Goal: Task Accomplishment & Management: Complete application form

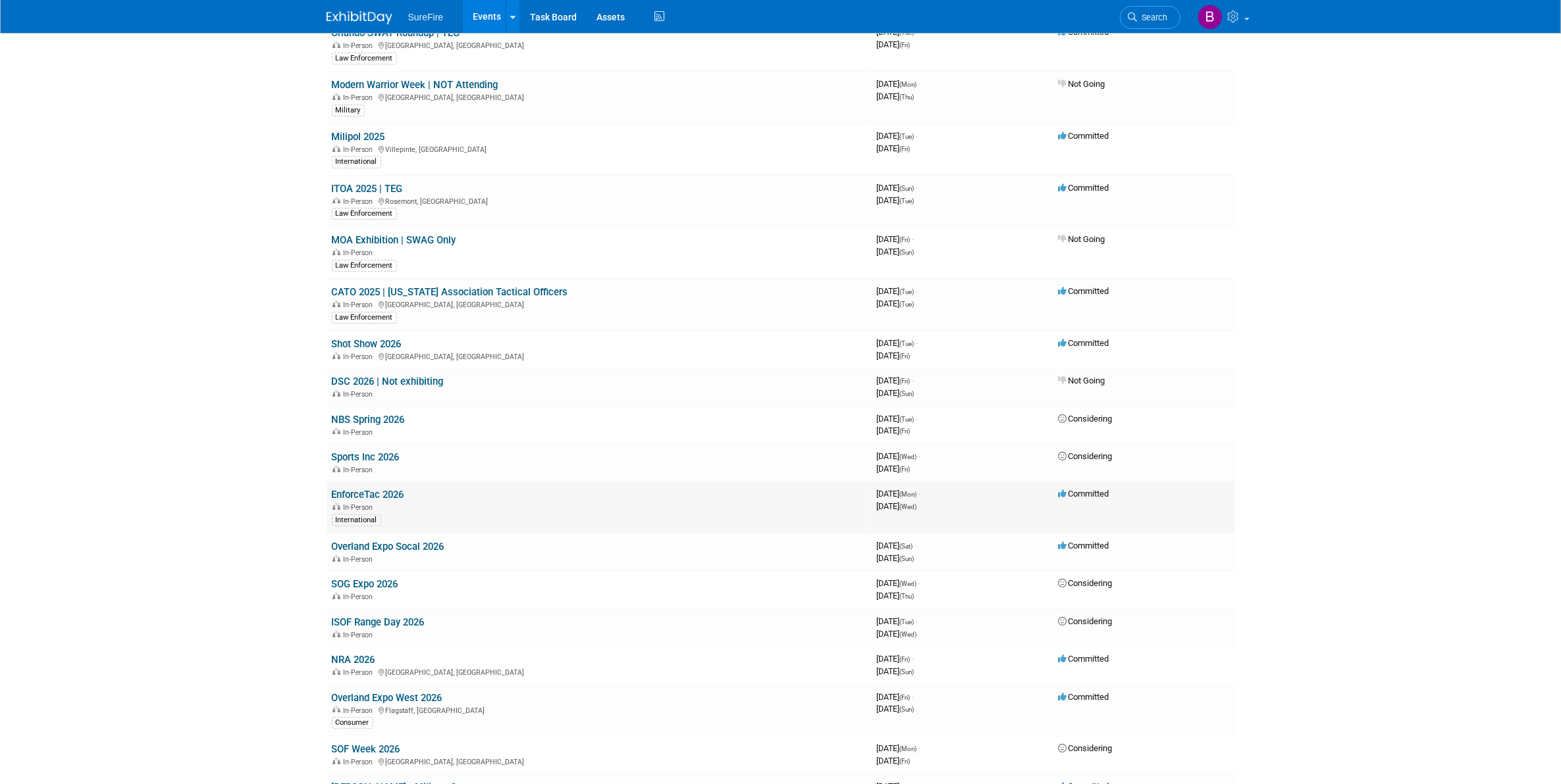
scroll to position [439, 0]
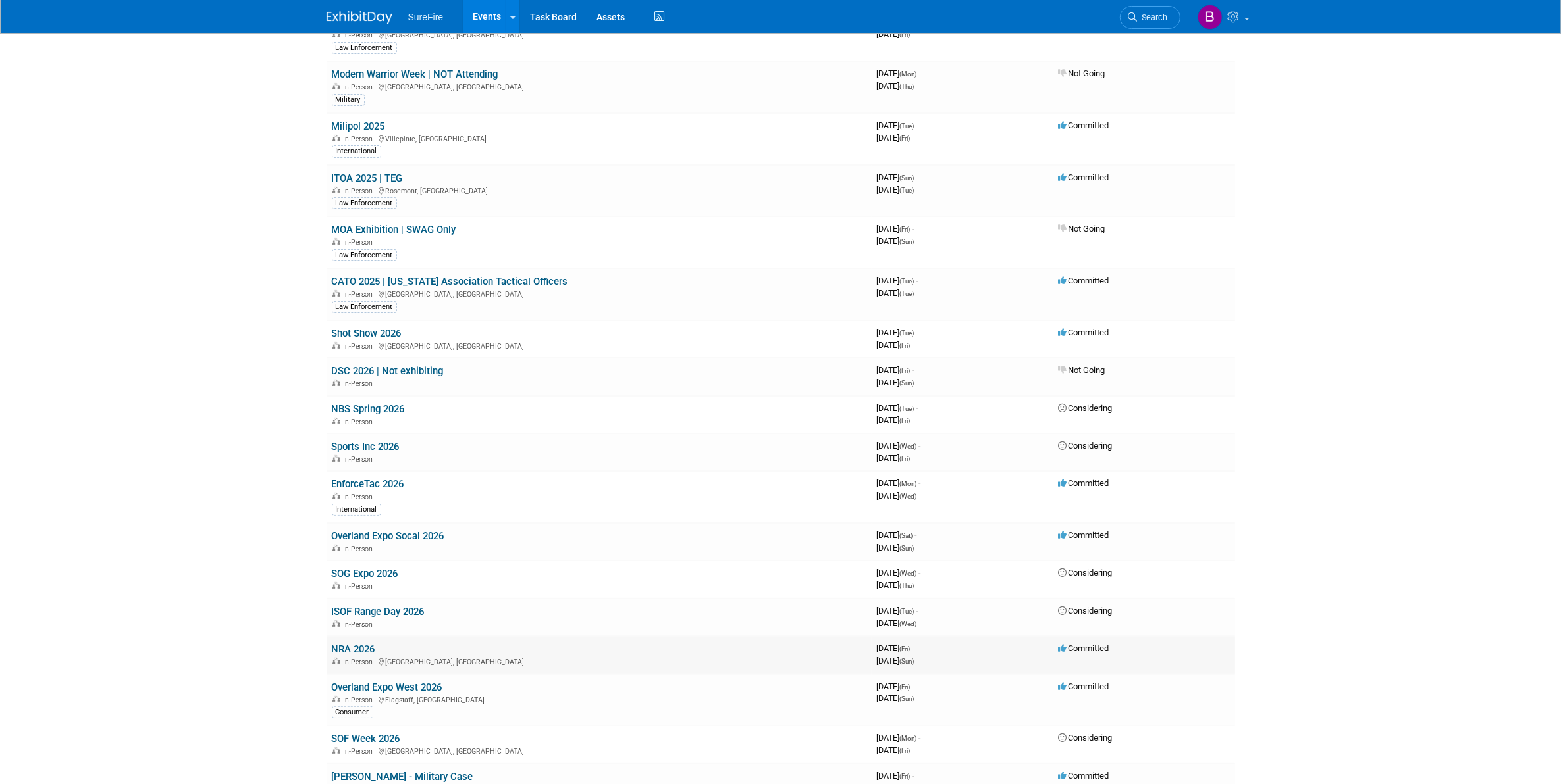
click at [346, 647] on link "NRA 2026" at bounding box center [353, 650] width 44 height 12
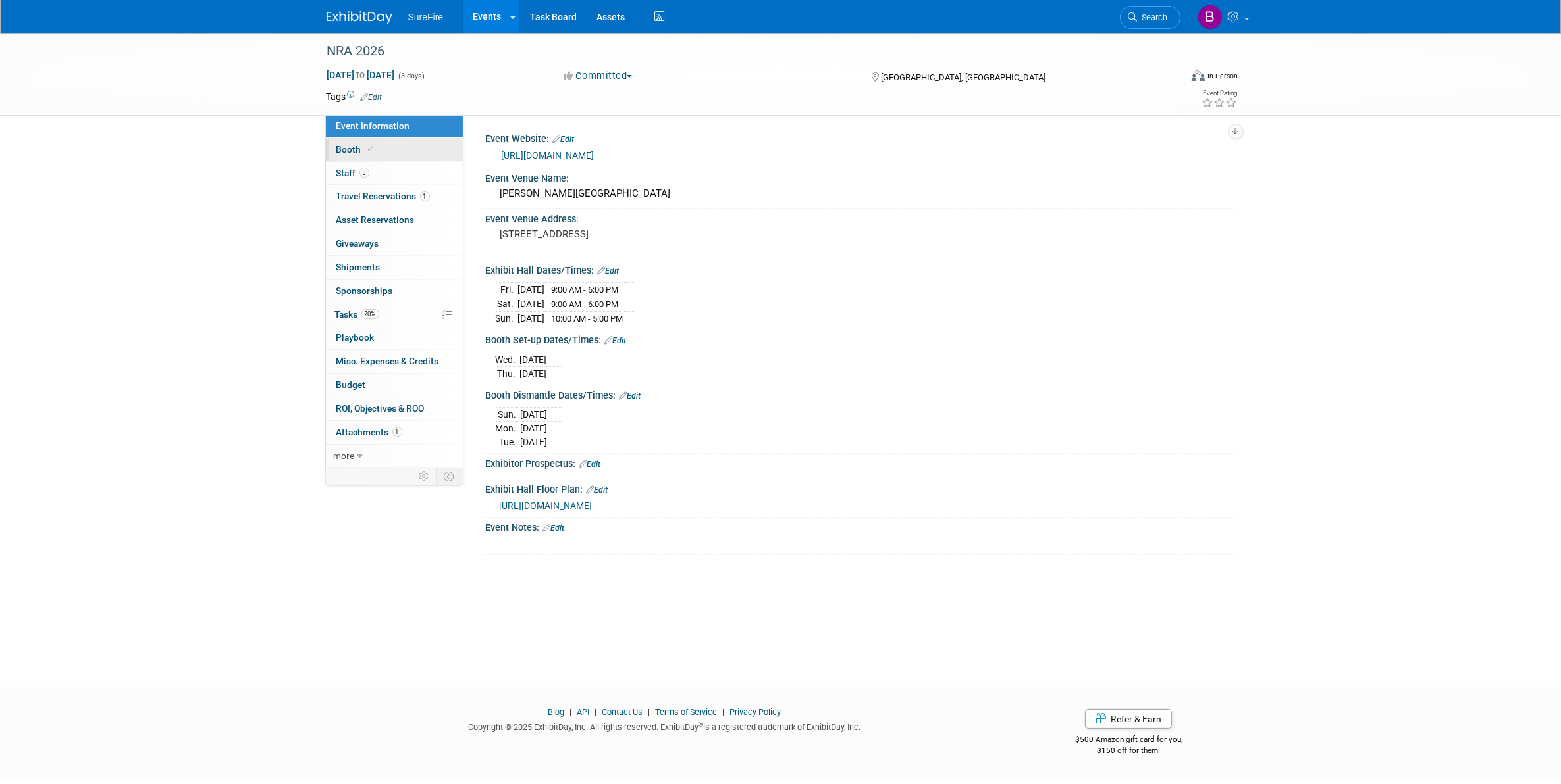
click at [367, 153] on span "Booth" at bounding box center [356, 150] width 40 height 10
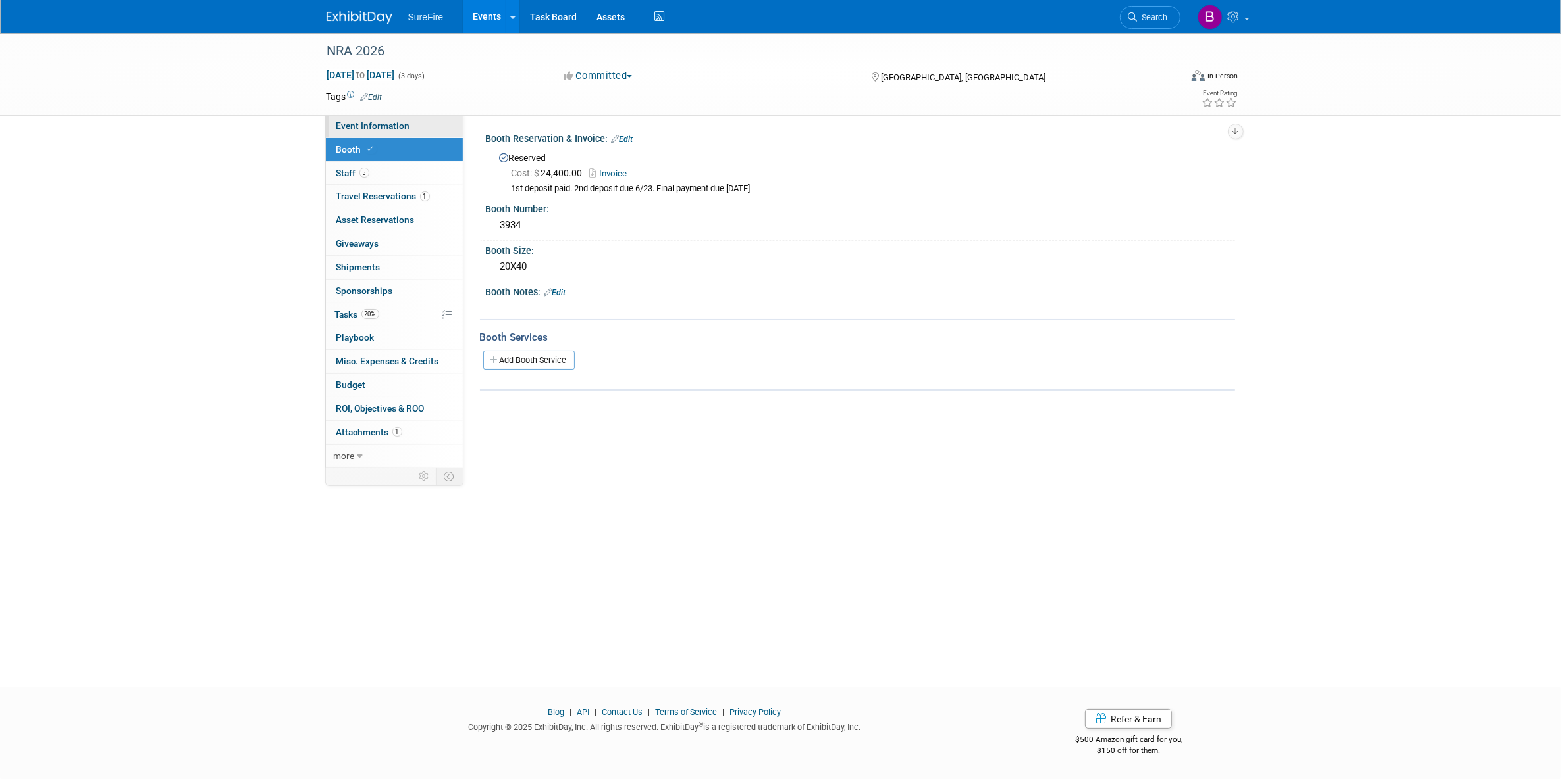
click at [367, 137] on link "Event Information" at bounding box center [394, 126] width 137 height 23
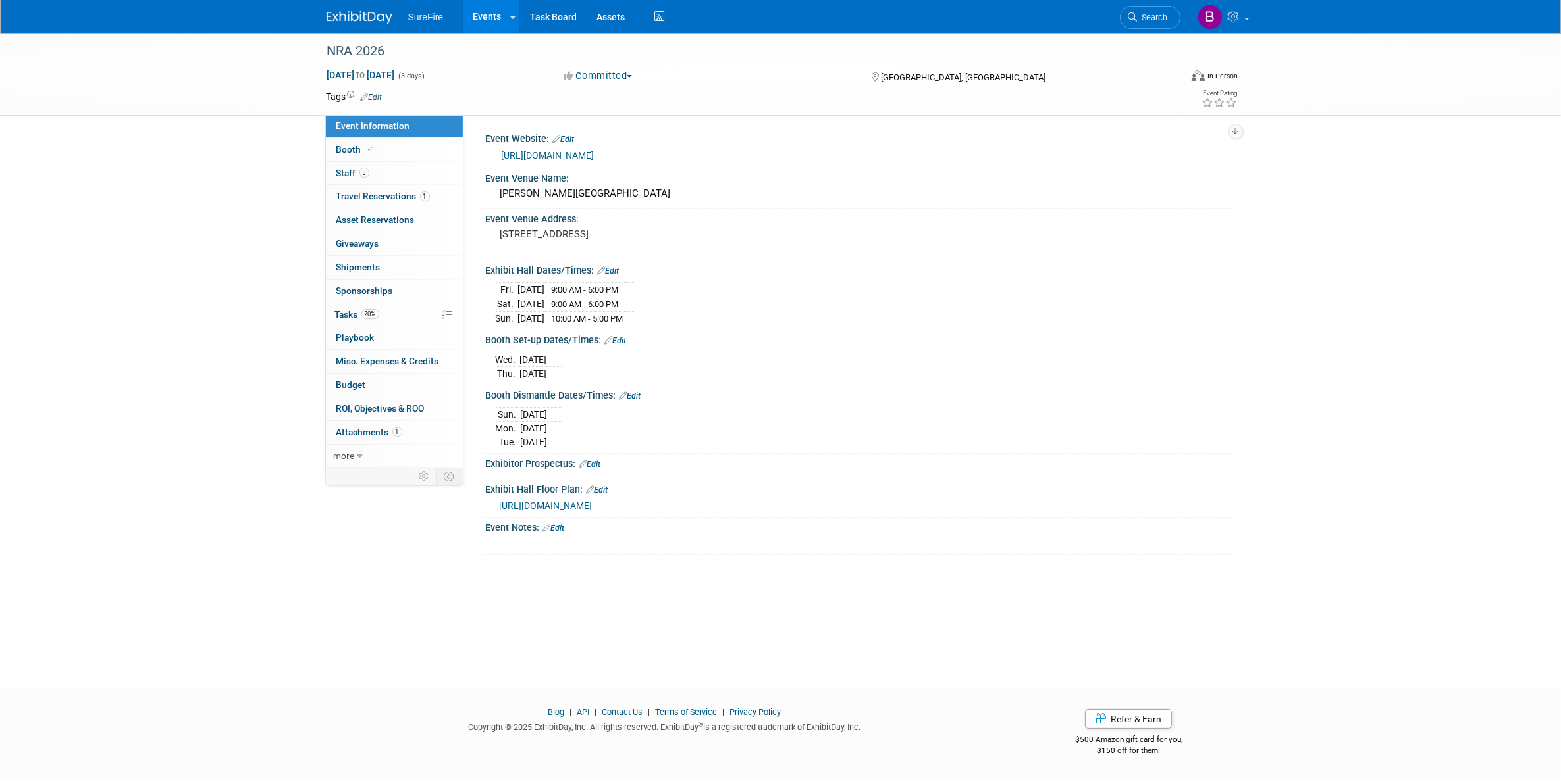
click at [428, 23] on ul "SureFire Events Add Event Bulk Upload Events Shareable Event Boards Recently Vi…" at bounding box center [538, 17] width 260 height 33
click at [480, 15] on link "Events" at bounding box center [487, 17] width 48 height 33
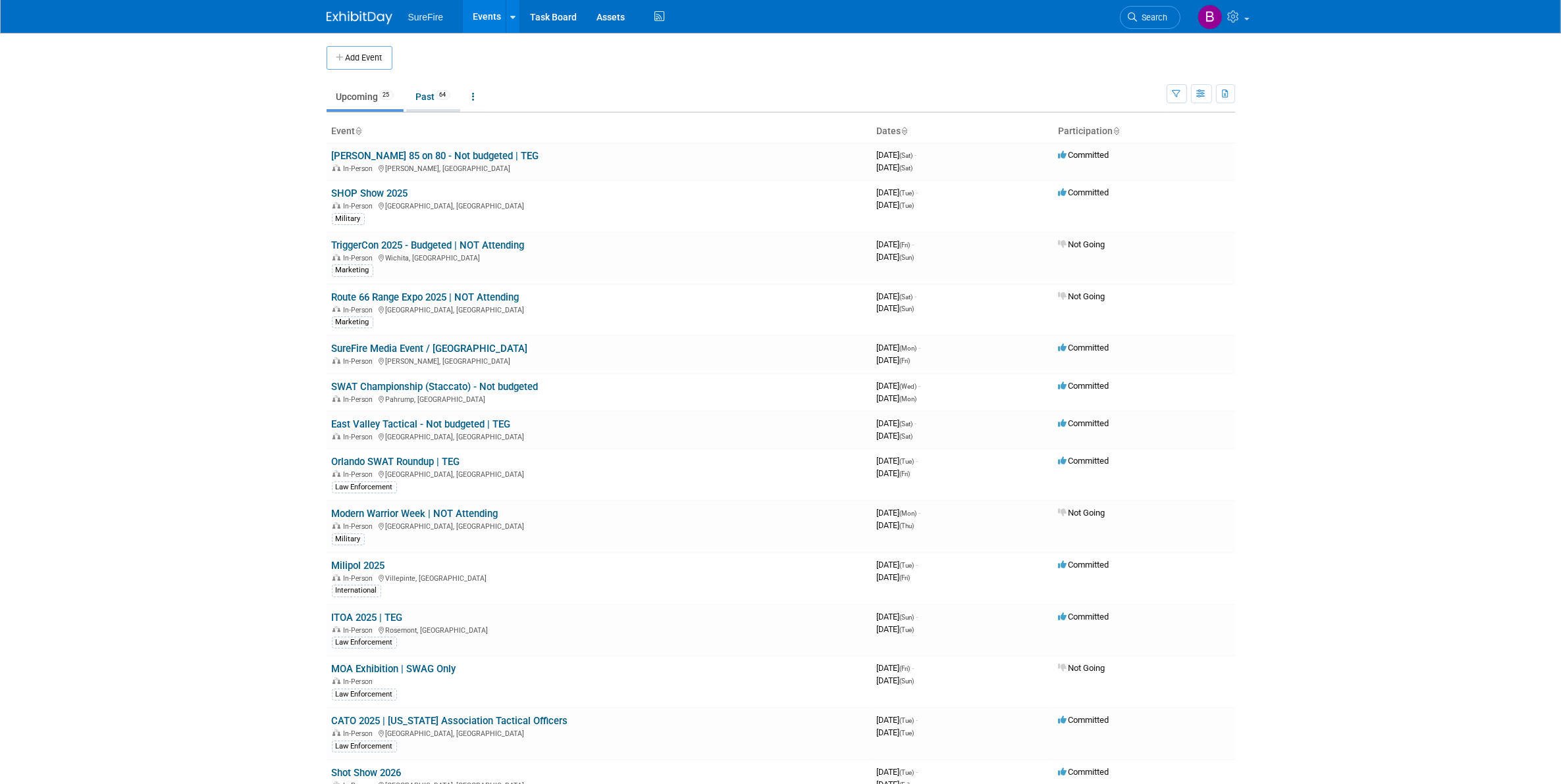
click at [431, 99] on link "Past 64" at bounding box center [434, 97] width 54 height 25
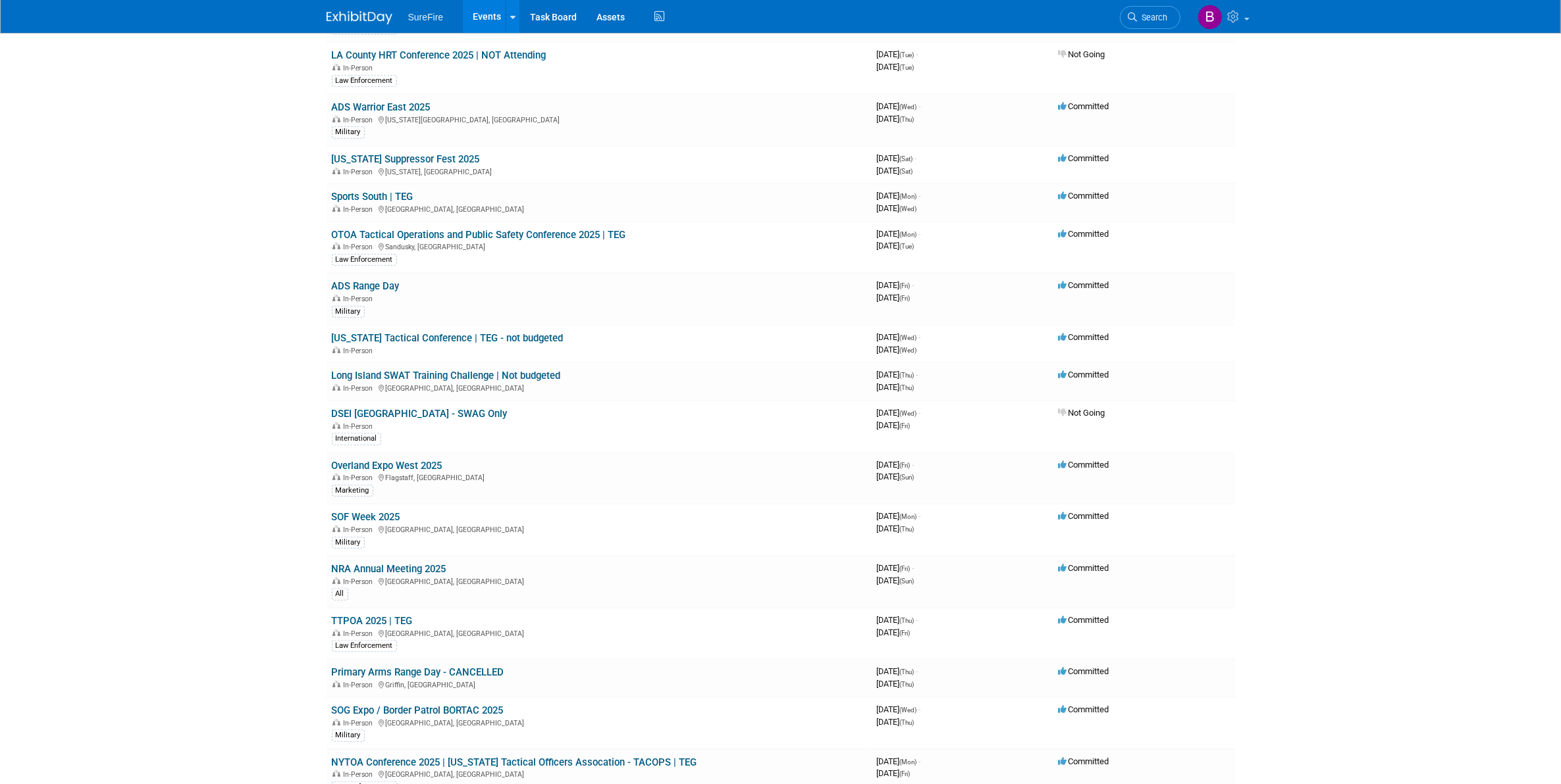
scroll to position [822, 0]
click at [427, 562] on link "NRA Annual Meeting 2025" at bounding box center [389, 568] width 115 height 12
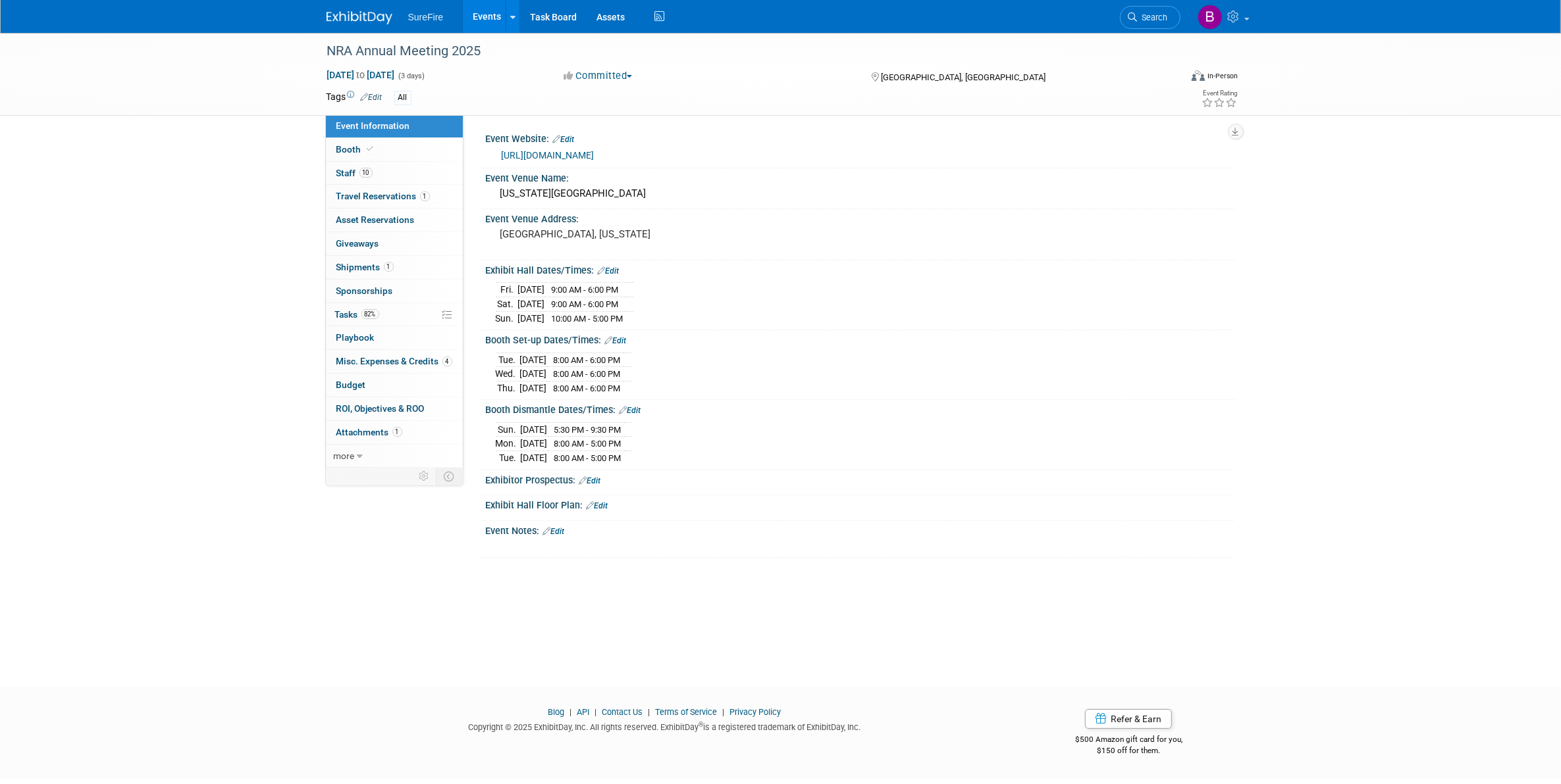
click at [501, 9] on link "Events" at bounding box center [487, 17] width 48 height 33
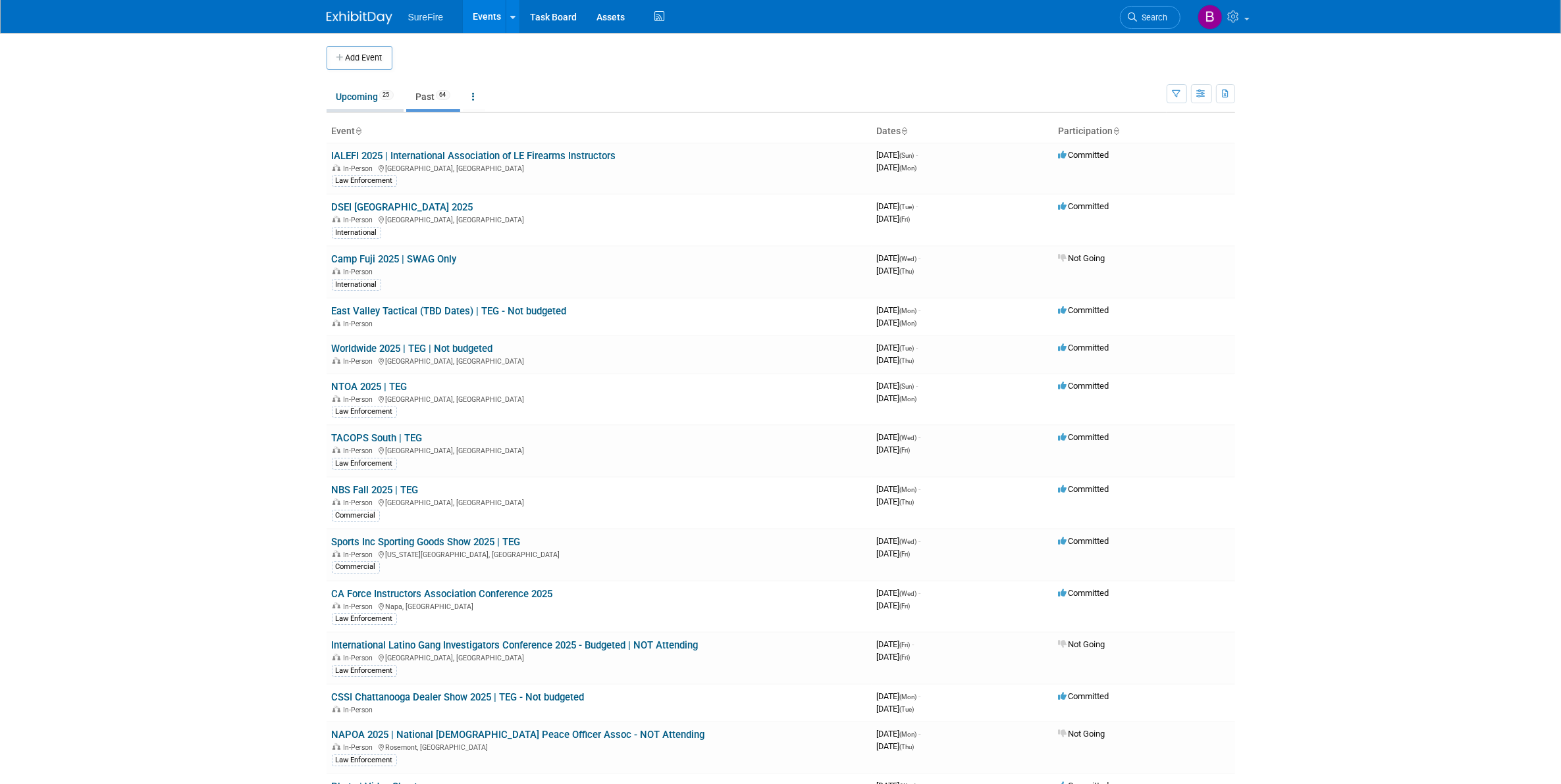
click at [363, 93] on link "Upcoming 25" at bounding box center [365, 97] width 77 height 25
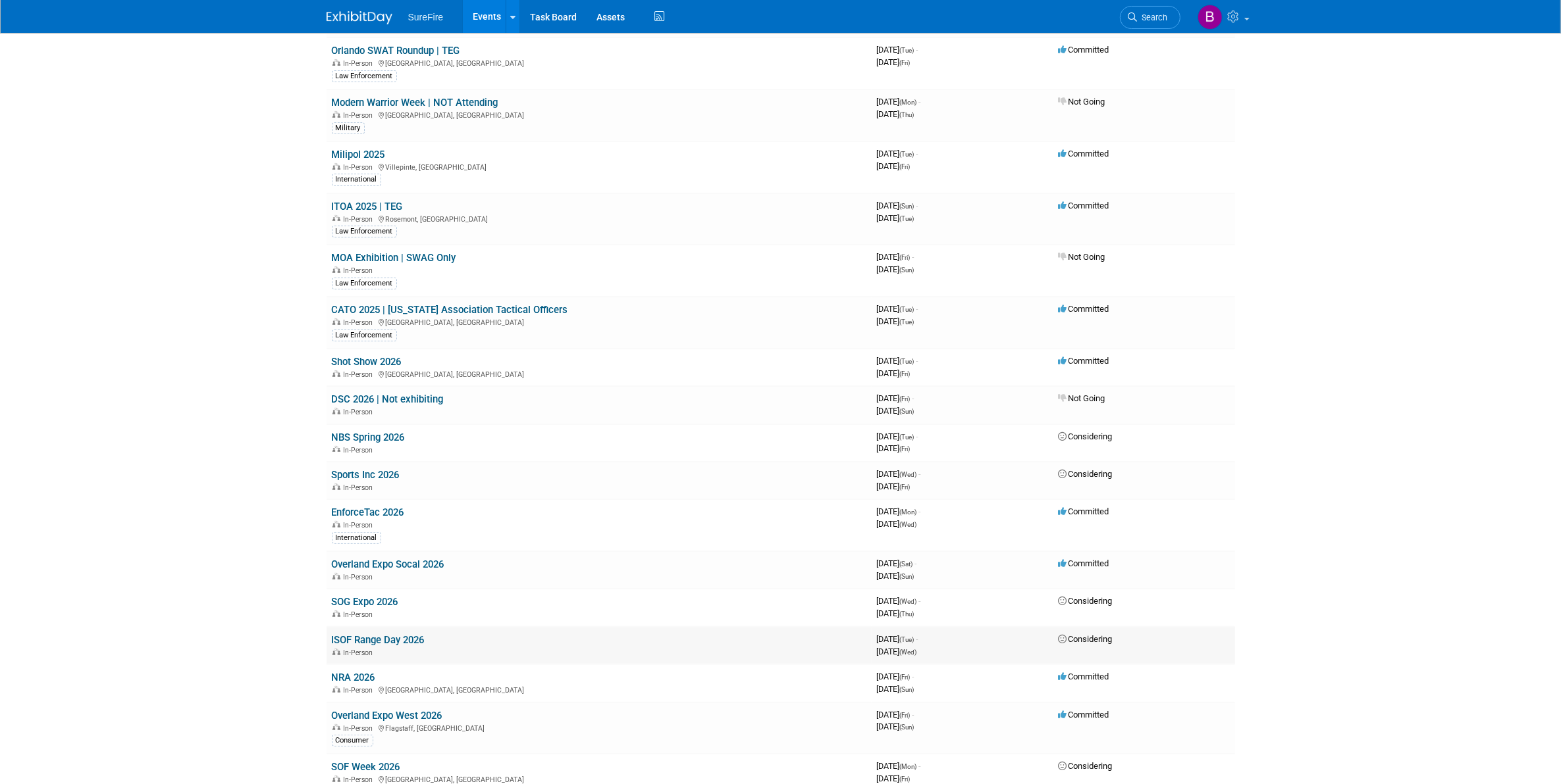
scroll to position [493, 0]
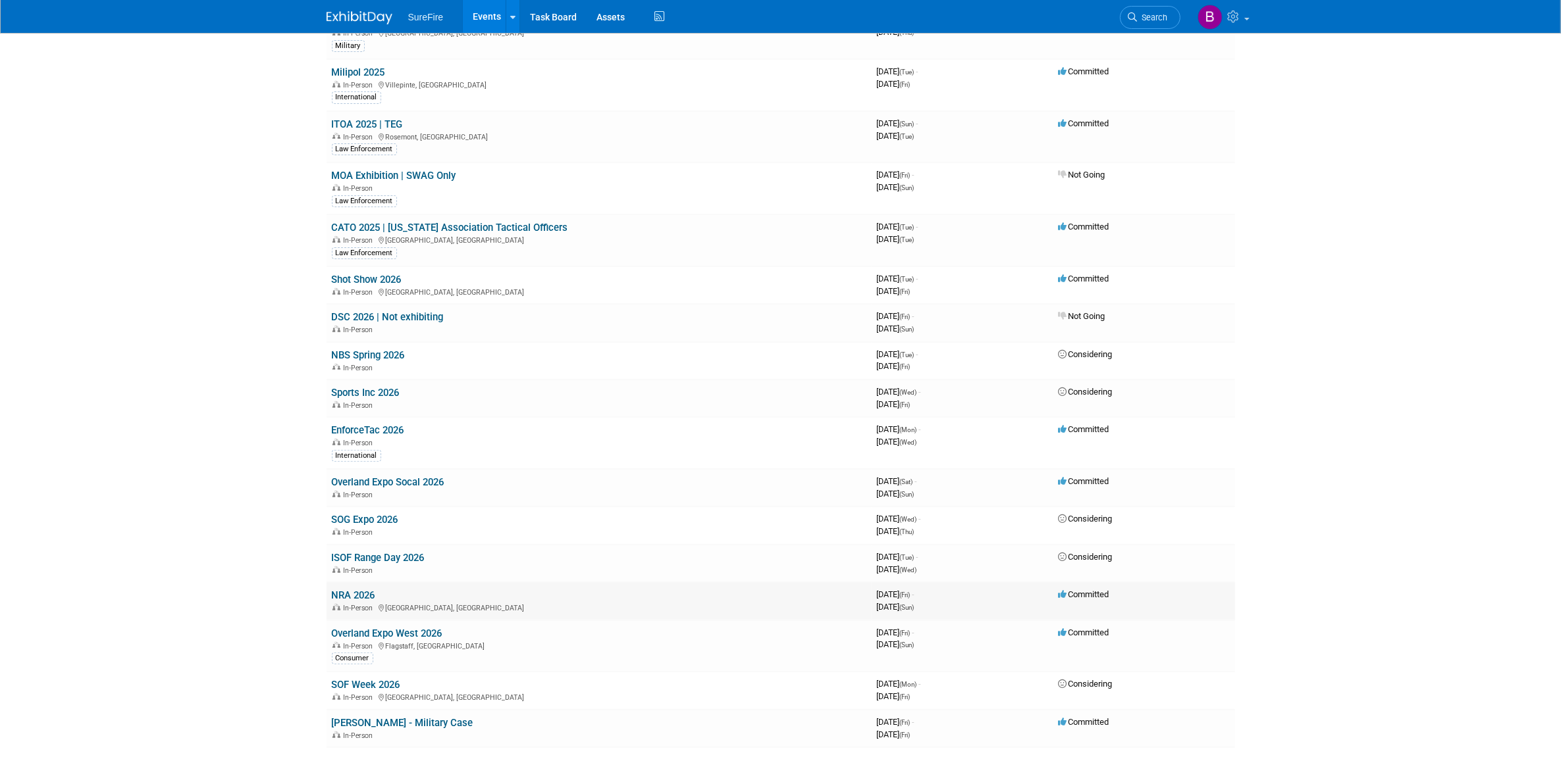
click at [357, 590] on link "NRA 2026" at bounding box center [353, 596] width 44 height 12
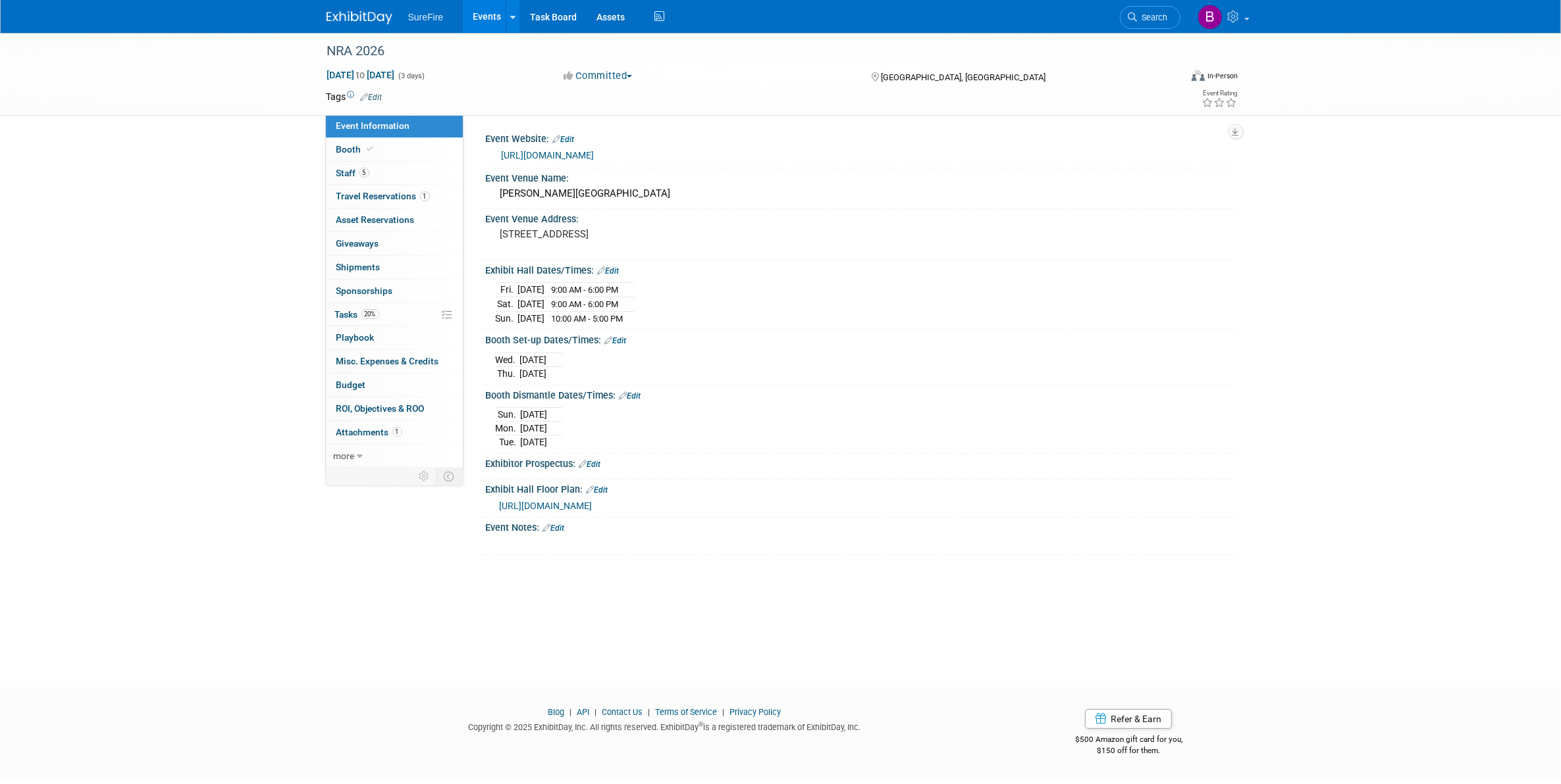
click at [617, 336] on div "Booth Set-up Dates/Times: Edit" at bounding box center [860, 339] width 750 height 17
click at [616, 341] on link "Edit" at bounding box center [616, 340] width 22 height 10
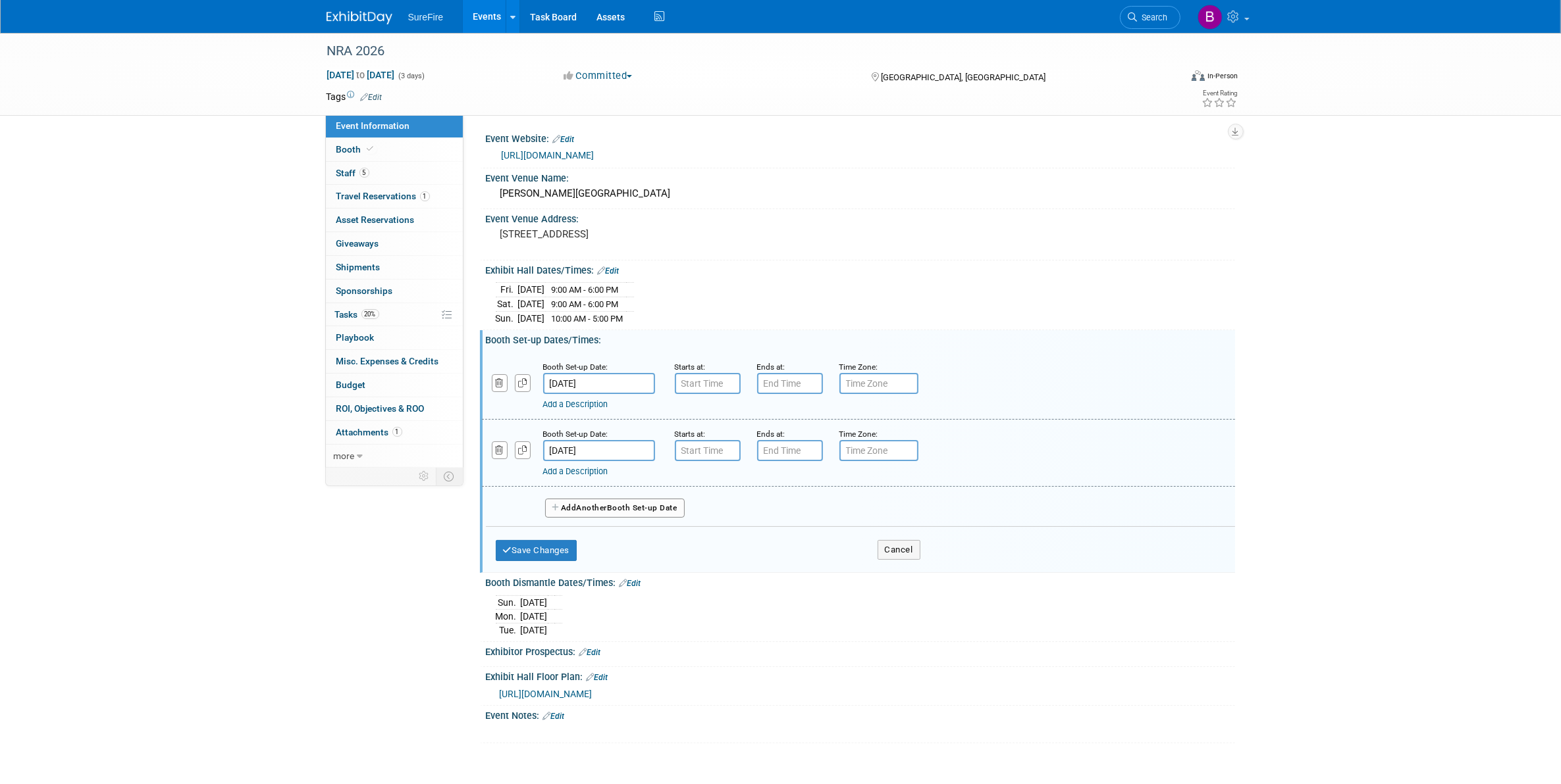
click at [600, 507] on span "Another" at bounding box center [592, 507] width 31 height 10
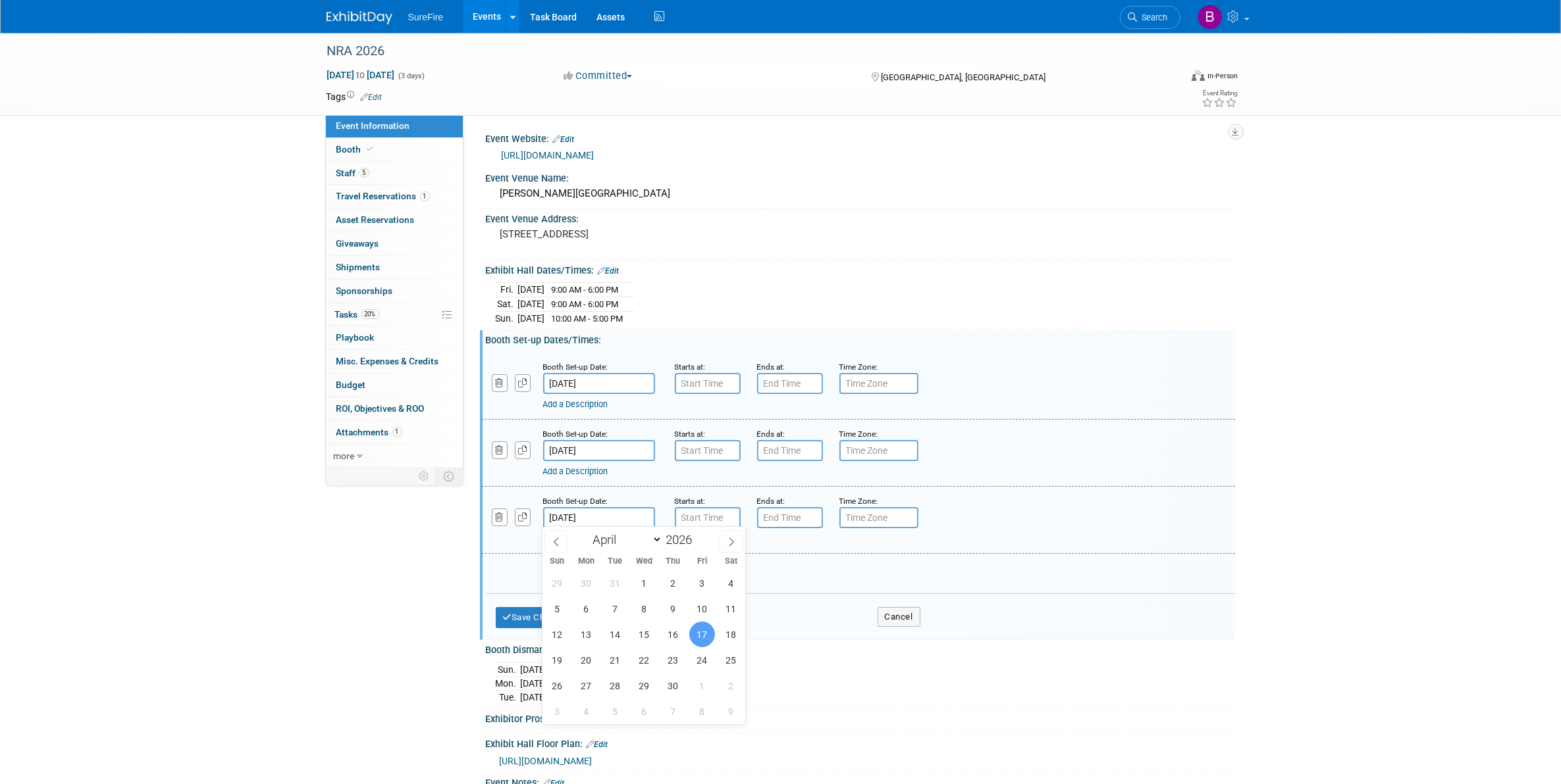
click at [591, 508] on input "[DATE]" at bounding box center [599, 518] width 112 height 21
click at [620, 639] on span "14" at bounding box center [615, 634] width 25 height 25
type input "[DATE]"
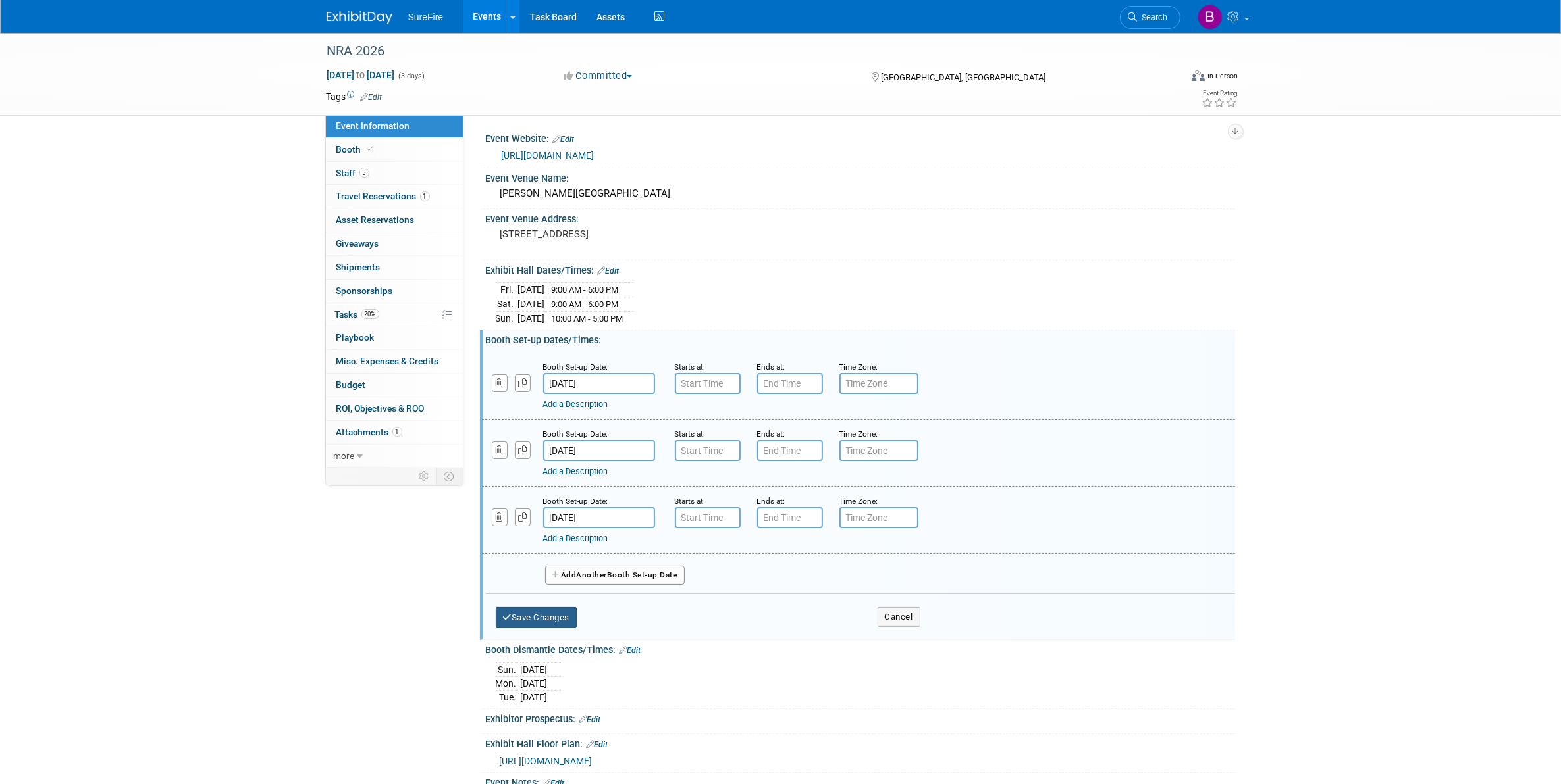
click at [558, 616] on button "Save Changes" at bounding box center [536, 618] width 82 height 21
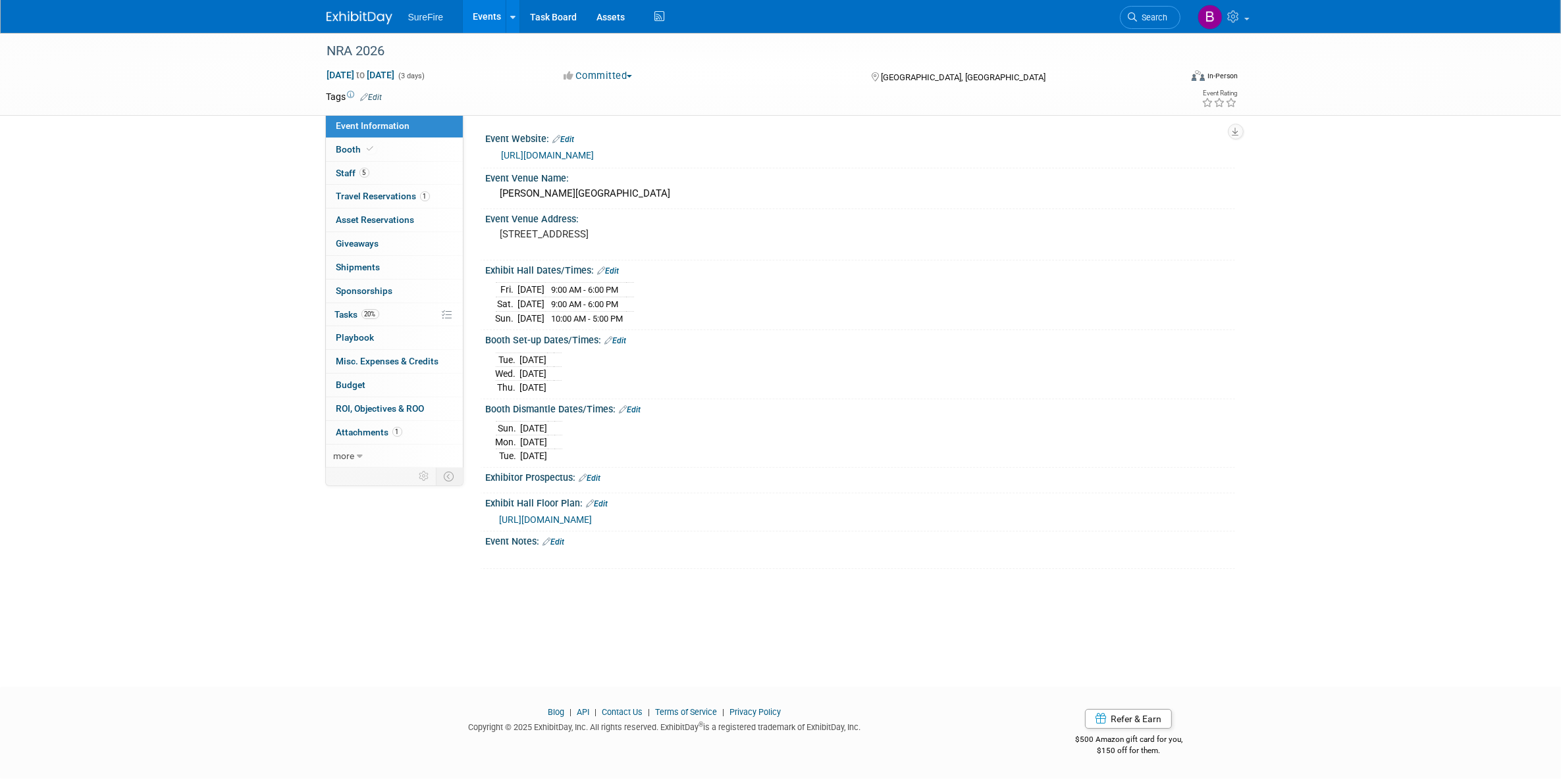
click at [613, 341] on link "Edit" at bounding box center [616, 340] width 22 height 10
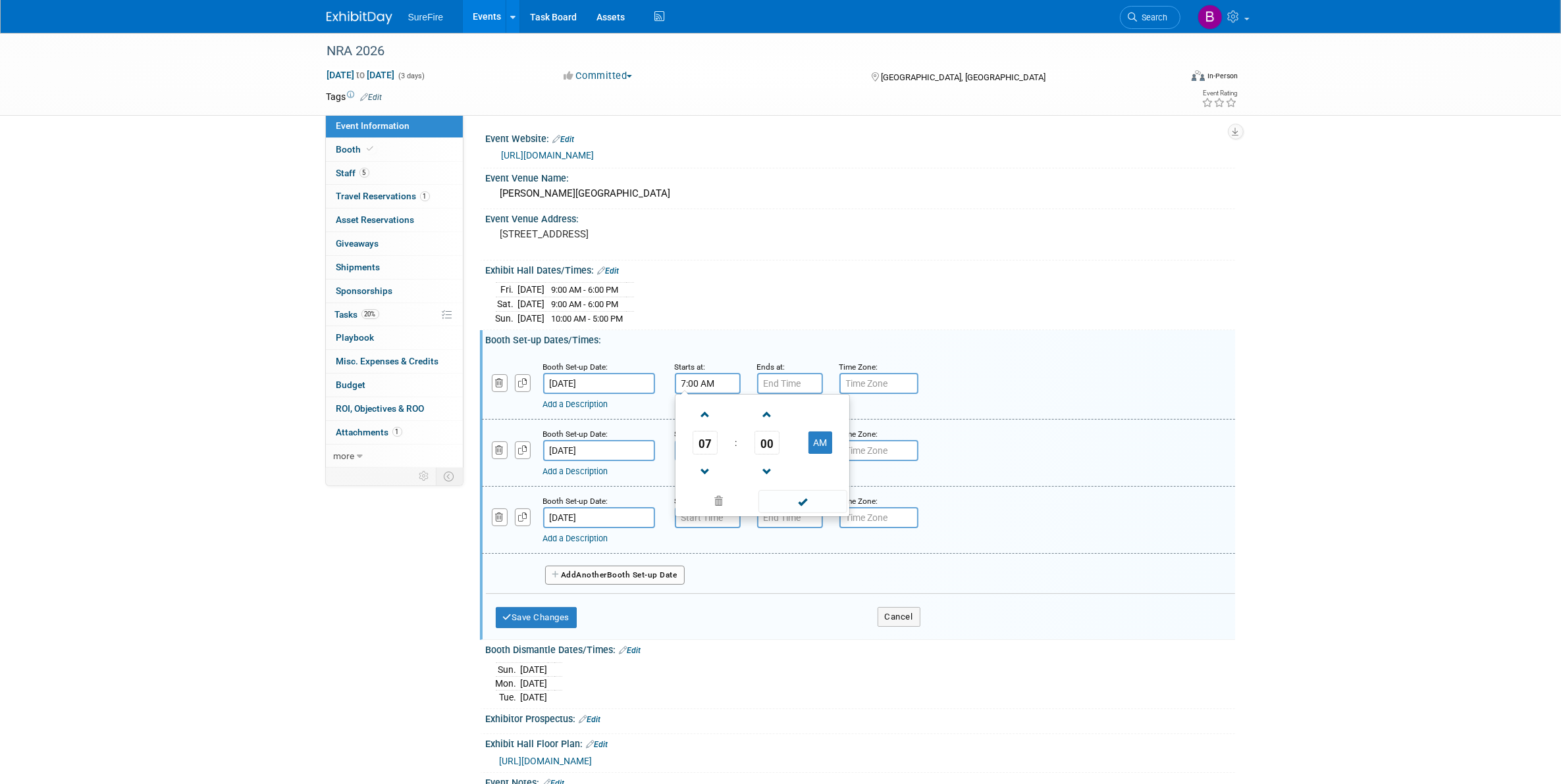
click at [698, 385] on input "7:00 AM" at bounding box center [708, 384] width 66 height 21
click at [702, 428] on link at bounding box center [705, 414] width 25 height 34
type input "8:00 AM"
click at [793, 511] on span at bounding box center [803, 501] width 89 height 23
click at [774, 390] on input "7:00 PM" at bounding box center [791, 384] width 66 height 21
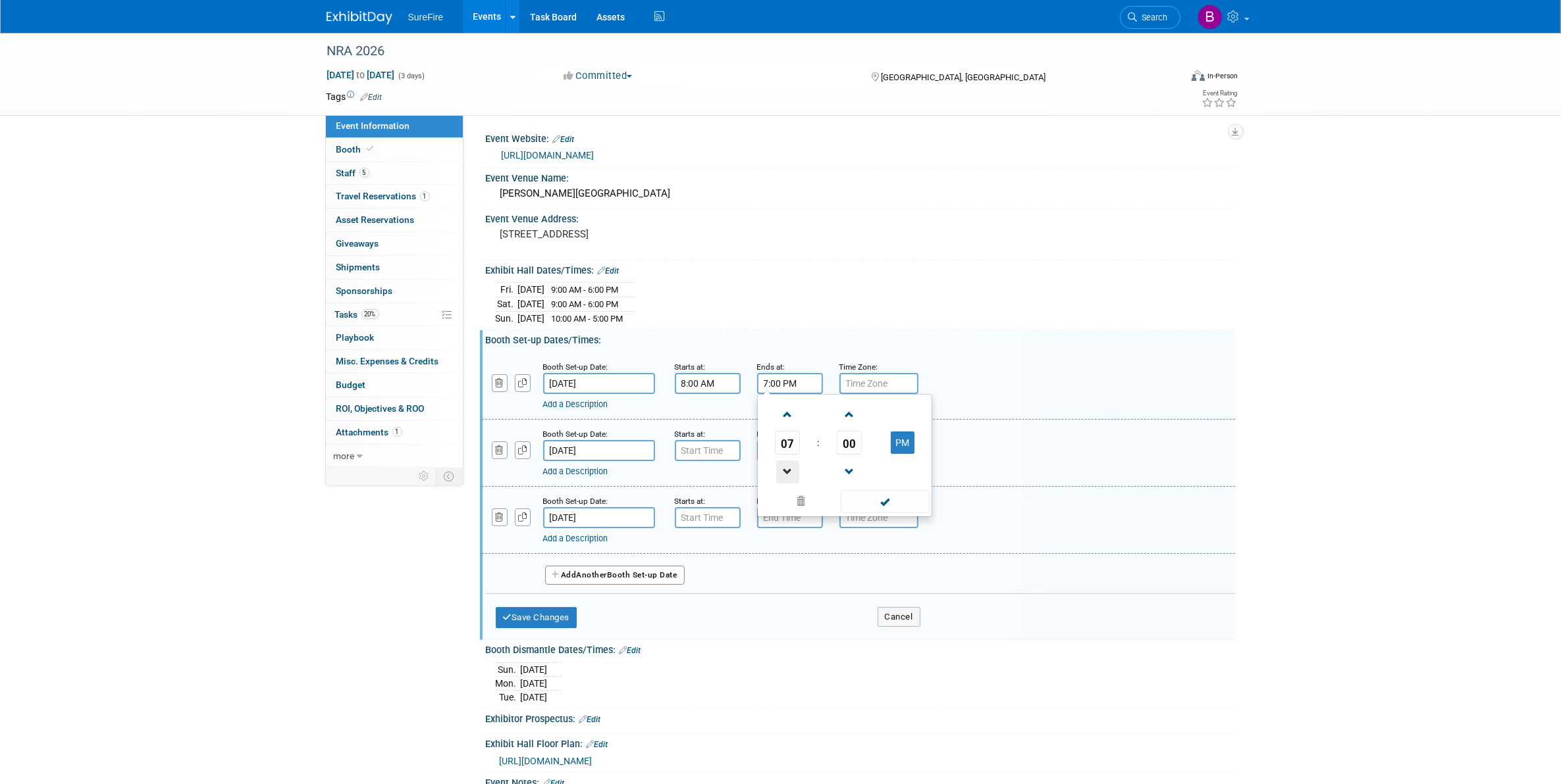
click at [792, 473] on span at bounding box center [788, 472] width 23 height 23
type input "6:00 PM"
drag, startPoint x: 876, startPoint y: 499, endPoint x: 797, endPoint y: 468, distance: 84.9
click at [876, 499] on span at bounding box center [885, 501] width 89 height 23
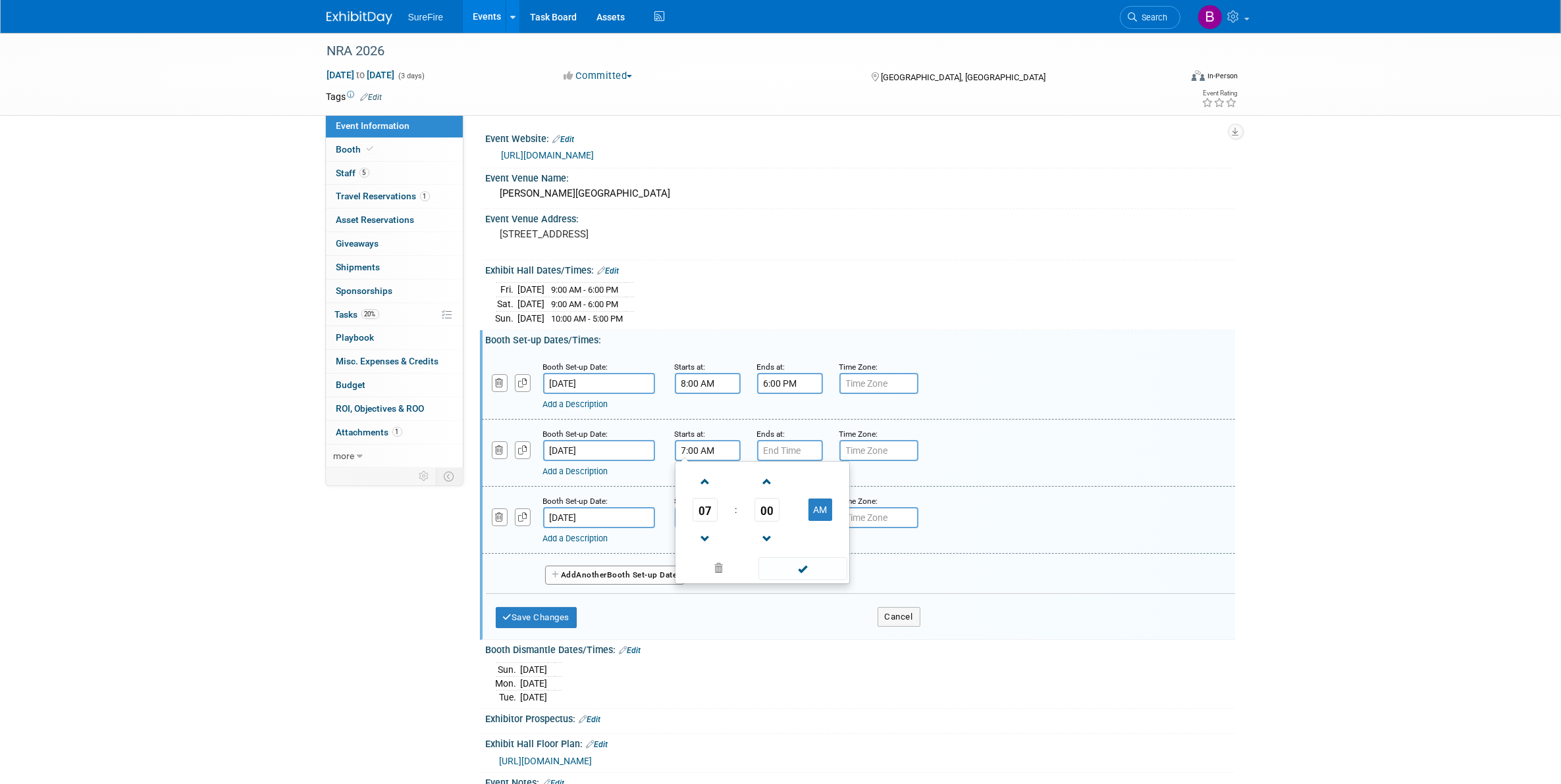
click at [724, 452] on input "7:00 AM" at bounding box center [708, 451] width 66 height 21
click at [711, 489] on span at bounding box center [705, 482] width 23 height 23
type input "8:00 AM"
click at [797, 566] on span at bounding box center [803, 569] width 89 height 23
click at [774, 461] on div "Add a Description Description:" at bounding box center [824, 469] width 563 height 17
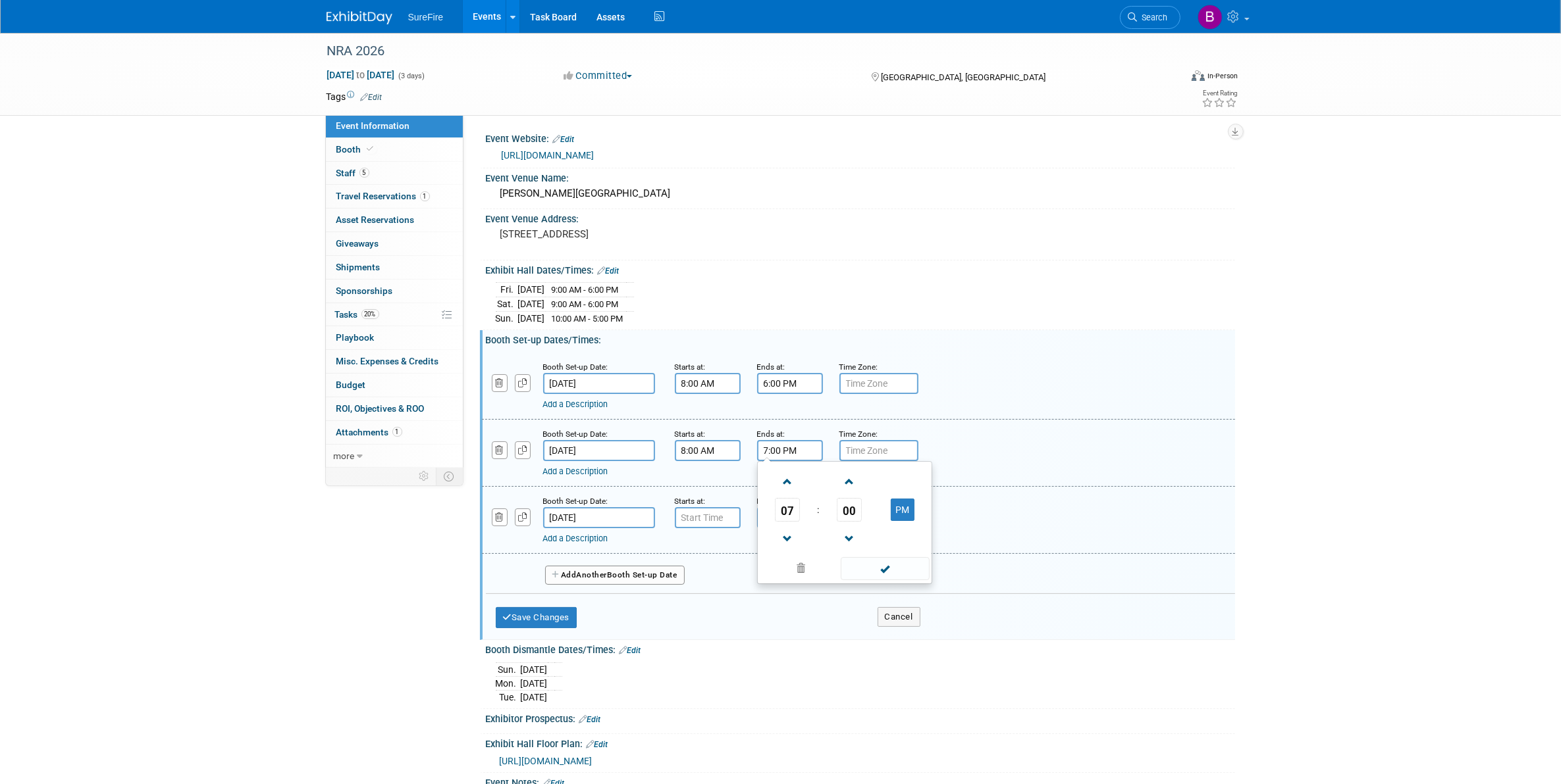
click at [774, 448] on input "7:00 PM" at bounding box center [791, 451] width 66 height 21
click at [790, 544] on span at bounding box center [788, 539] width 23 height 23
type input "6:00 PM"
click at [854, 567] on span at bounding box center [885, 569] width 89 height 23
click at [706, 512] on input "7:00 AM" at bounding box center [708, 518] width 66 height 21
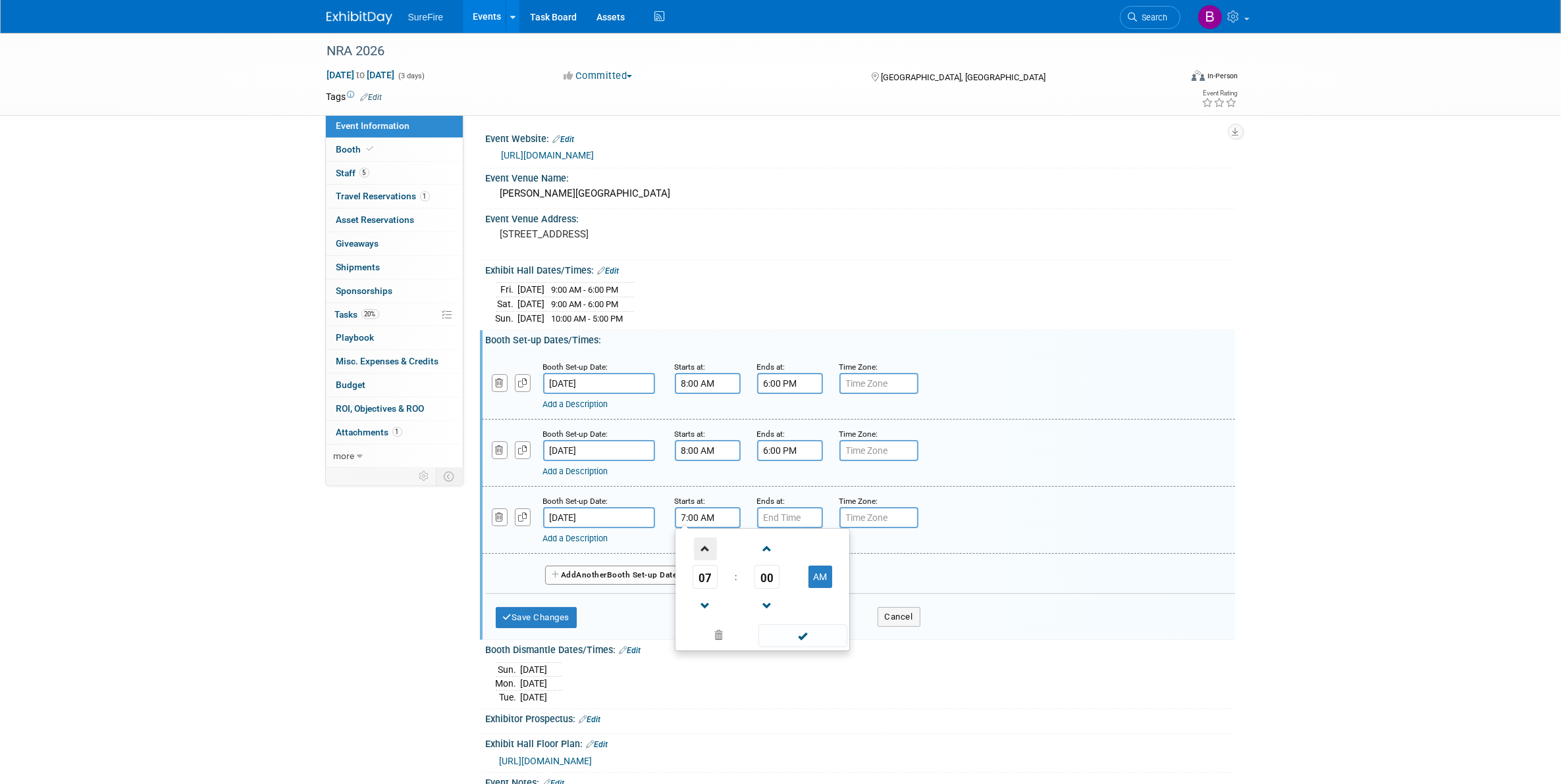
click at [710, 553] on span at bounding box center [705, 549] width 23 height 23
type input "8:00 AM"
click at [765, 630] on span at bounding box center [803, 636] width 89 height 23
click at [768, 518] on input "7:00 PM" at bounding box center [791, 518] width 66 height 21
click at [795, 600] on span at bounding box center [788, 606] width 23 height 23
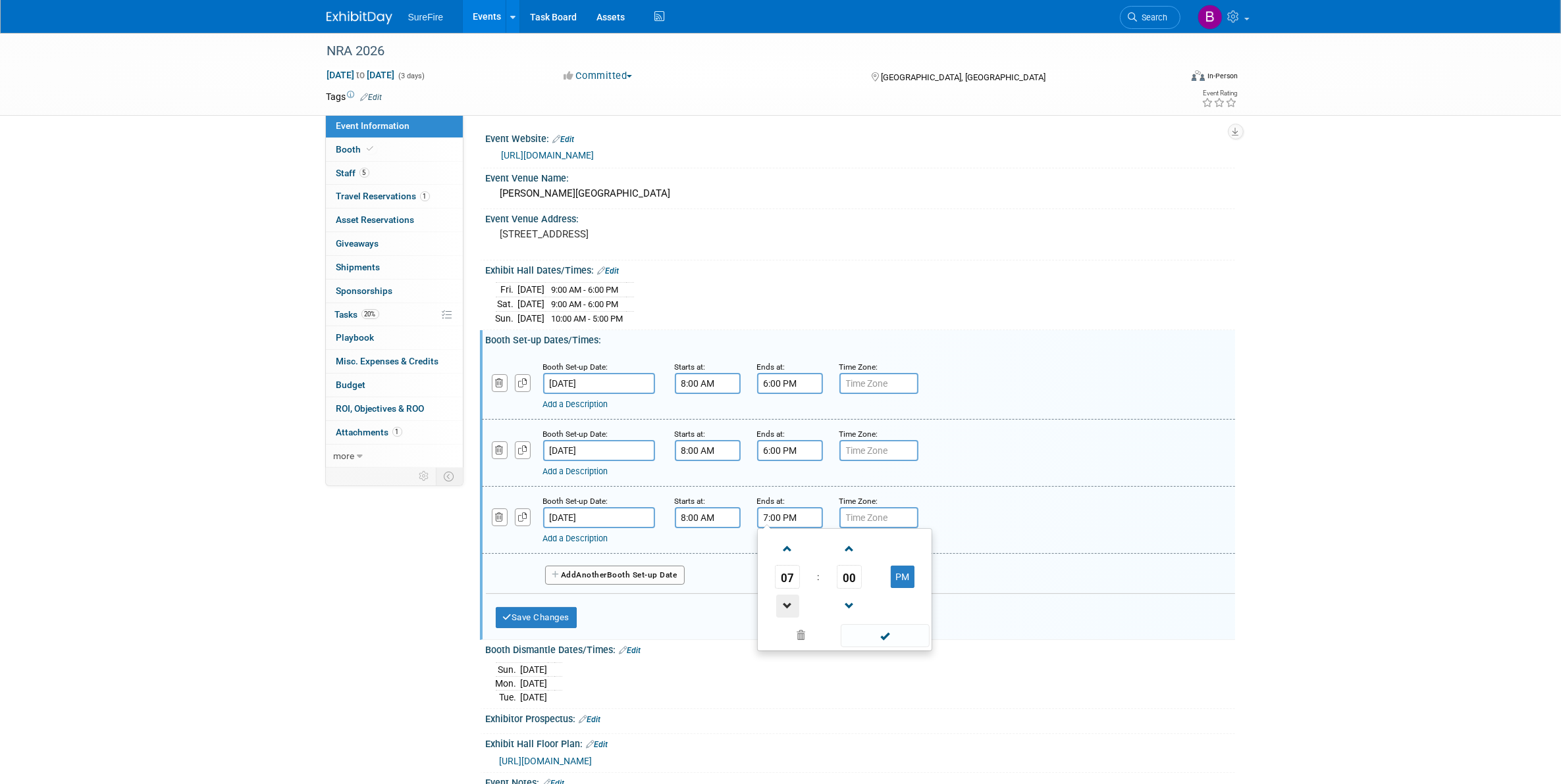
type input "6:00 PM"
click at [871, 633] on span at bounding box center [885, 636] width 89 height 23
click at [571, 612] on button "Save Changes" at bounding box center [536, 618] width 82 height 21
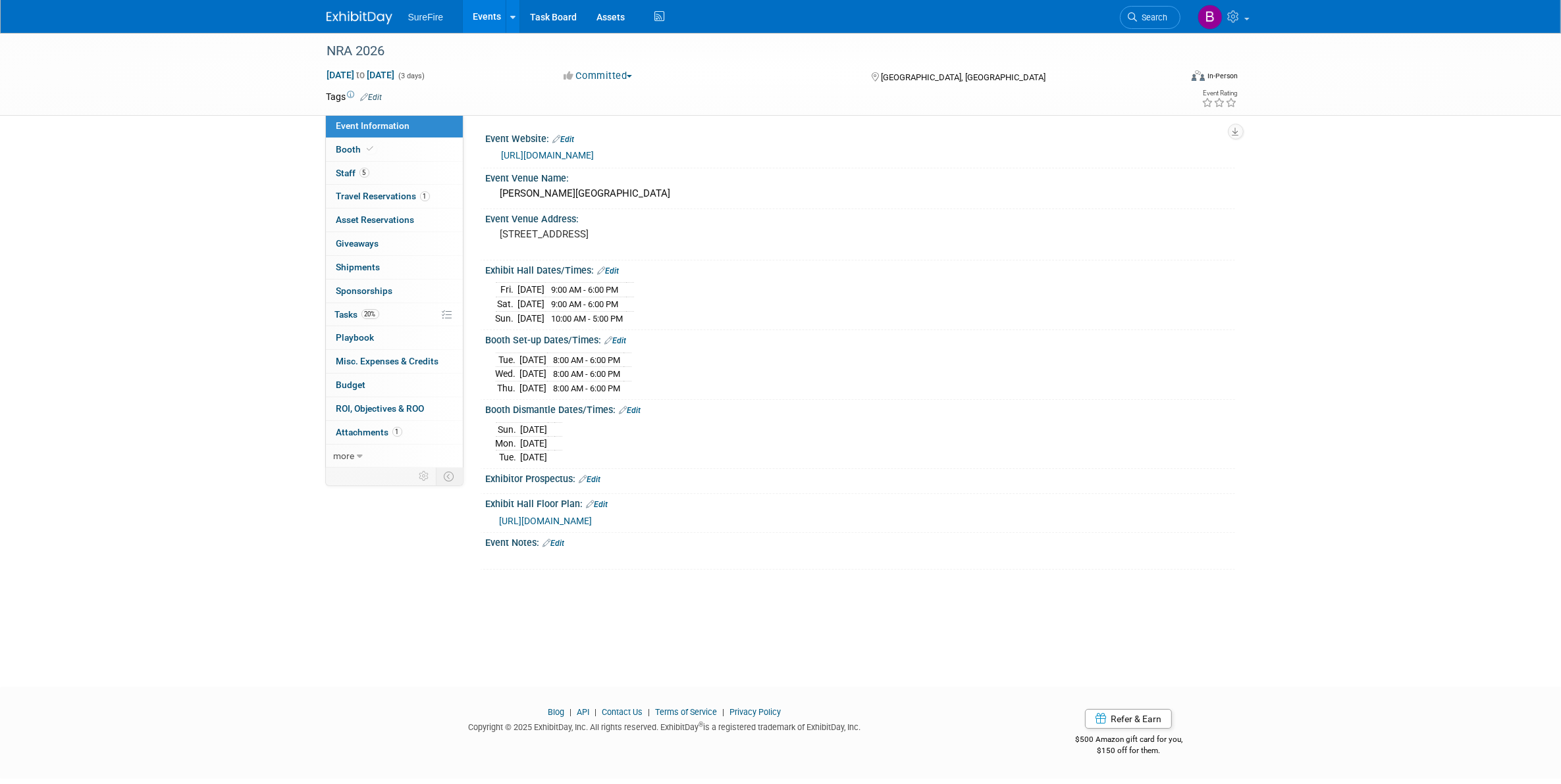
click at [628, 412] on link "Edit" at bounding box center [630, 411] width 22 height 10
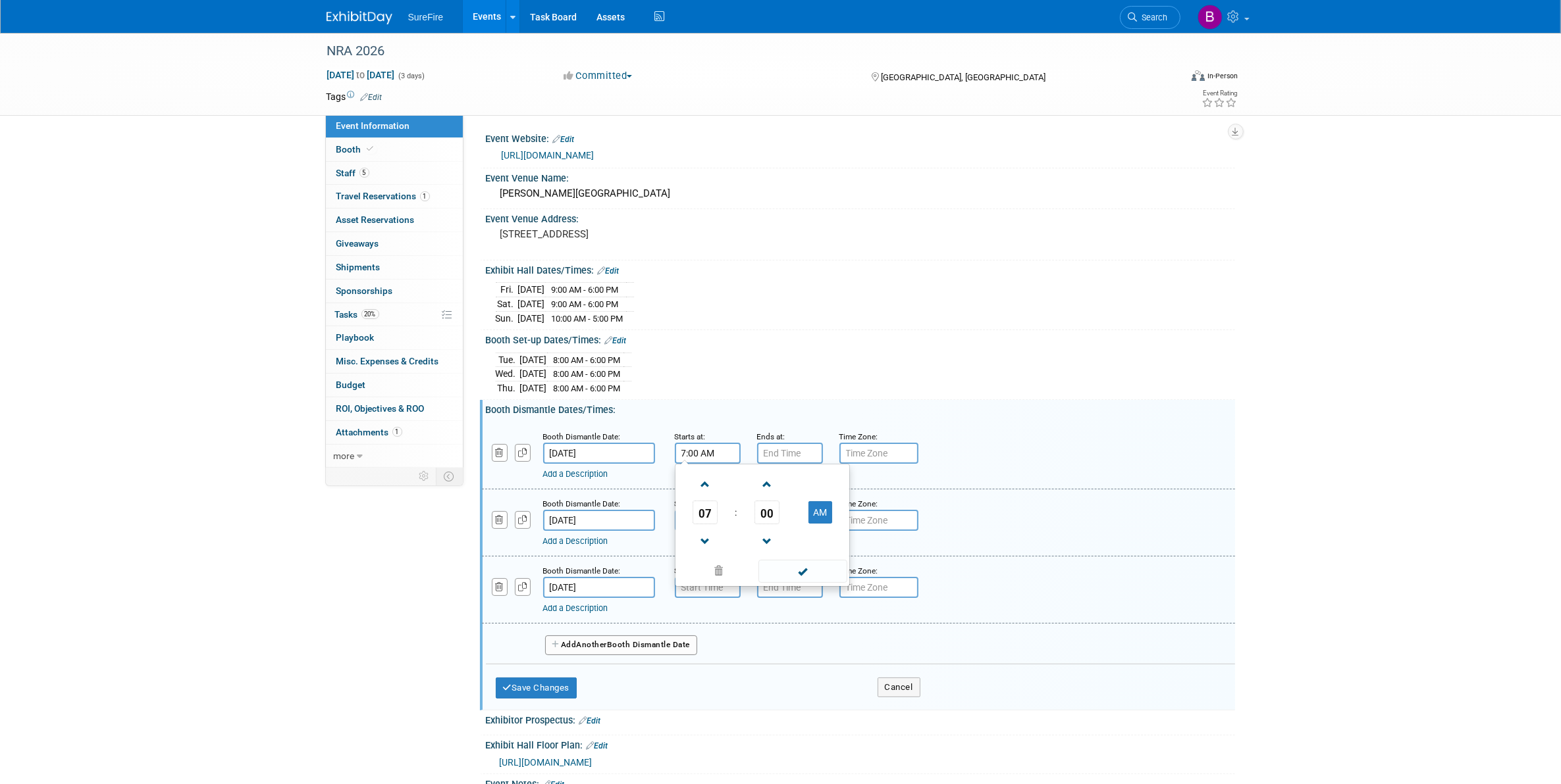
click at [692, 452] on input "7:00 AM" at bounding box center [708, 453] width 66 height 21
click at [703, 535] on span at bounding box center [705, 542] width 23 height 23
click at [813, 517] on button "AM" at bounding box center [820, 513] width 24 height 23
type input "5:00 PM"
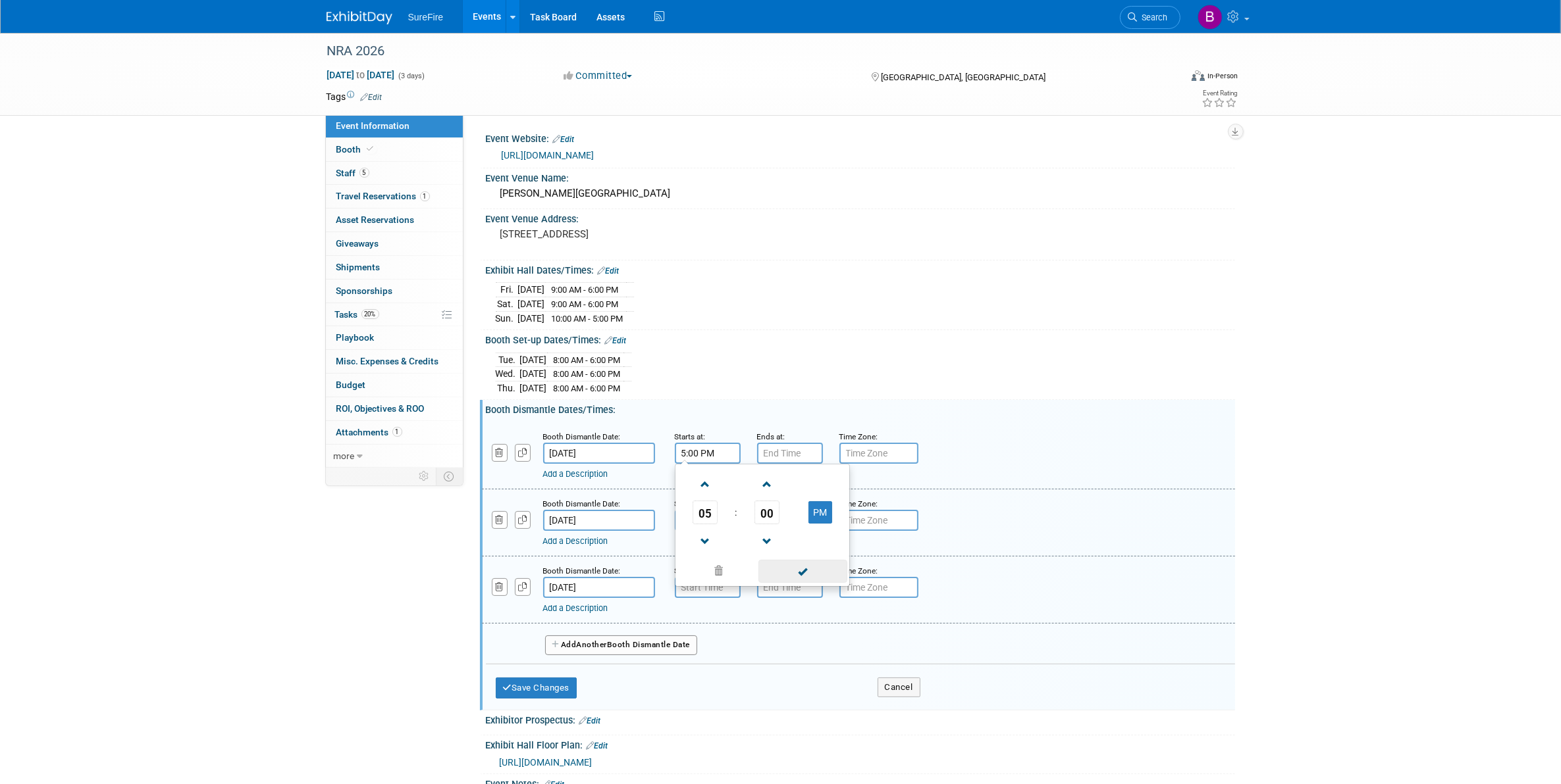
click at [809, 563] on span at bounding box center [803, 572] width 89 height 23
click at [774, 455] on input "7:00 PM" at bounding box center [791, 453] width 66 height 21
click at [780, 496] on span at bounding box center [788, 485] width 23 height 23
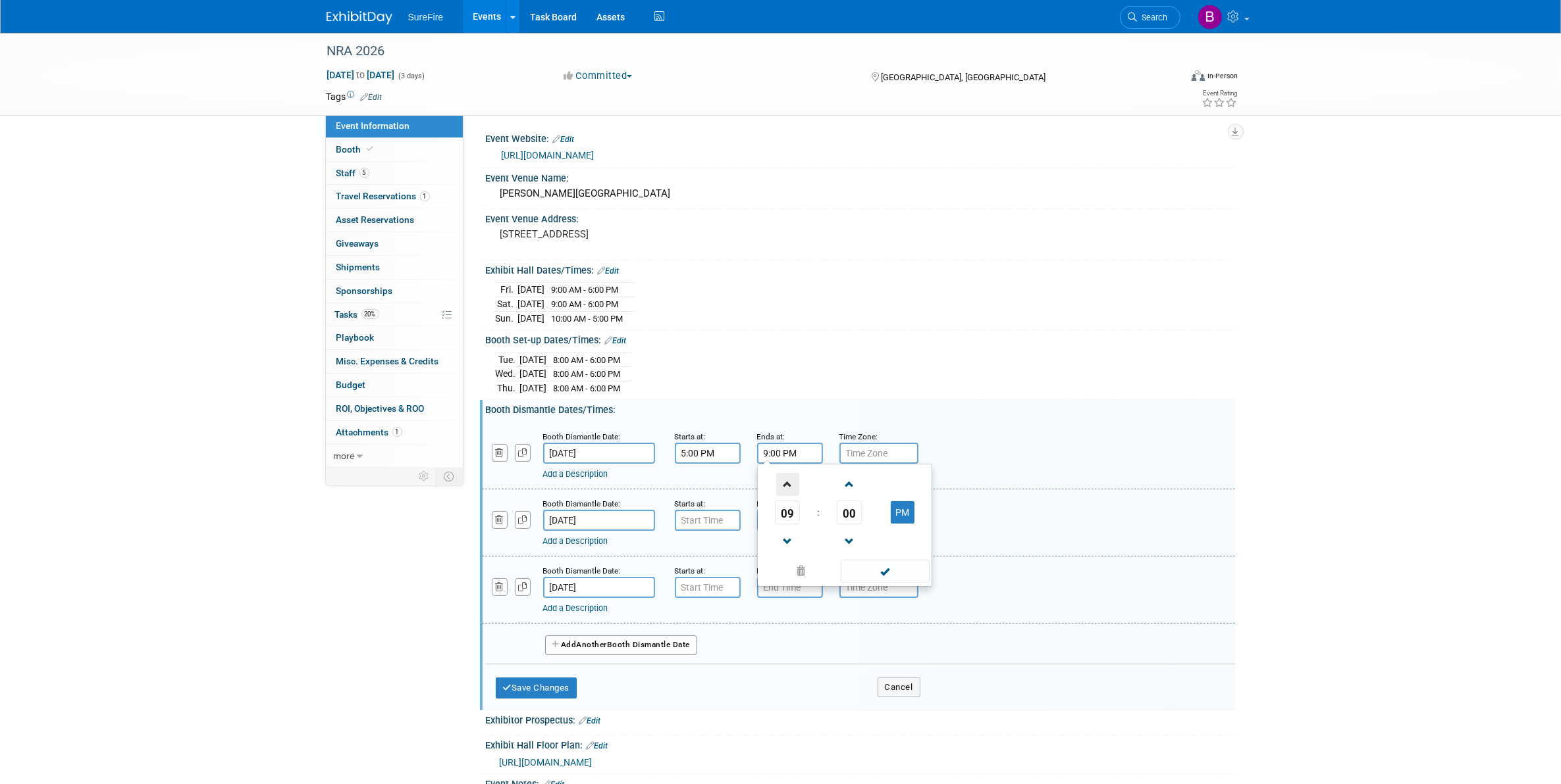
type input "10:00 PM"
click at [856, 581] on span at bounding box center [885, 572] width 89 height 23
click at [718, 519] on input "7:00 AM" at bounding box center [708, 520] width 66 height 21
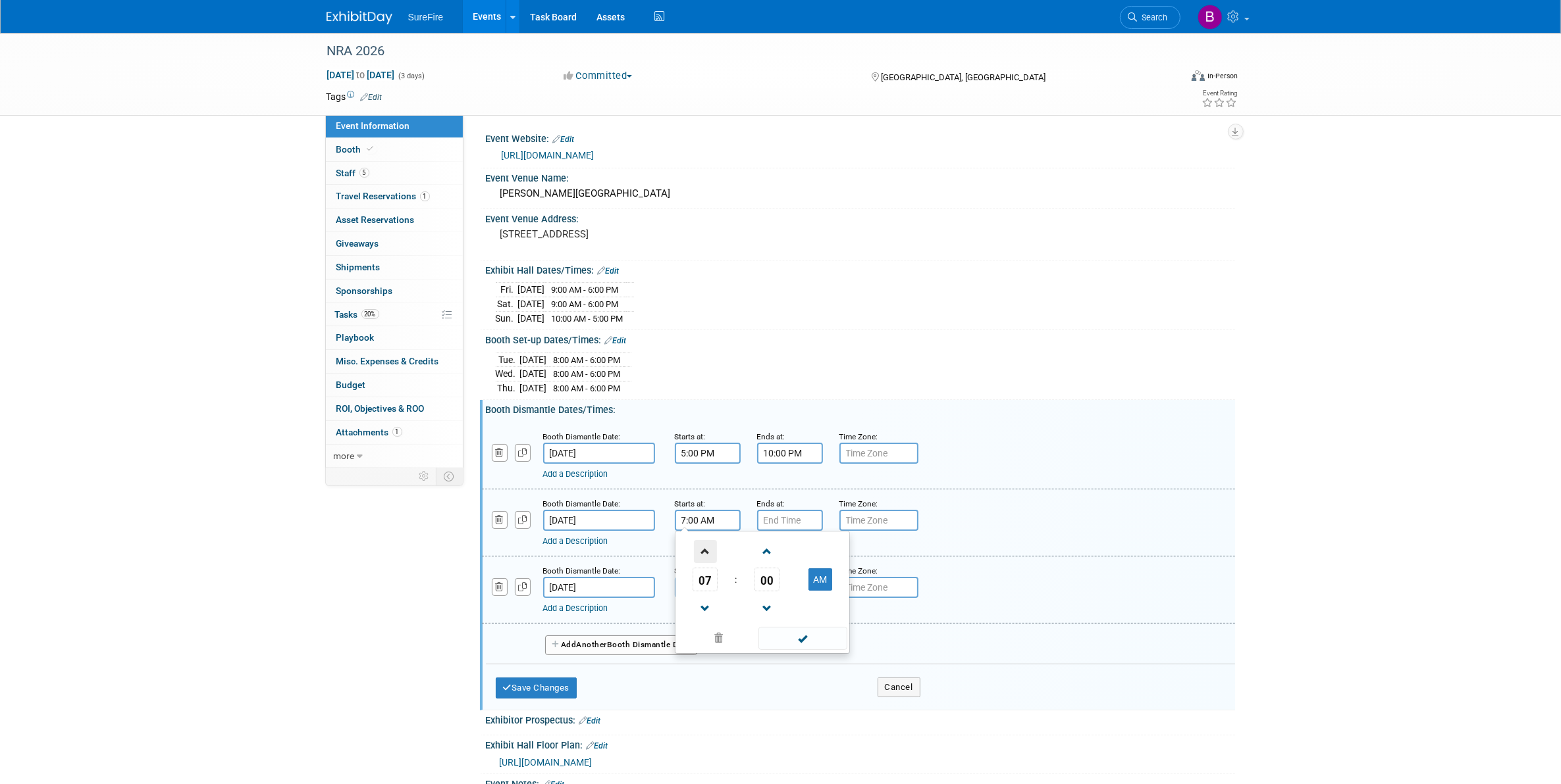
click at [710, 554] on span at bounding box center [705, 552] width 23 height 23
type input "8:00 AM"
click at [790, 639] on span at bounding box center [803, 639] width 89 height 23
click at [774, 517] on input "7:00 PM" at bounding box center [791, 520] width 66 height 21
click at [787, 600] on span at bounding box center [788, 609] width 23 height 23
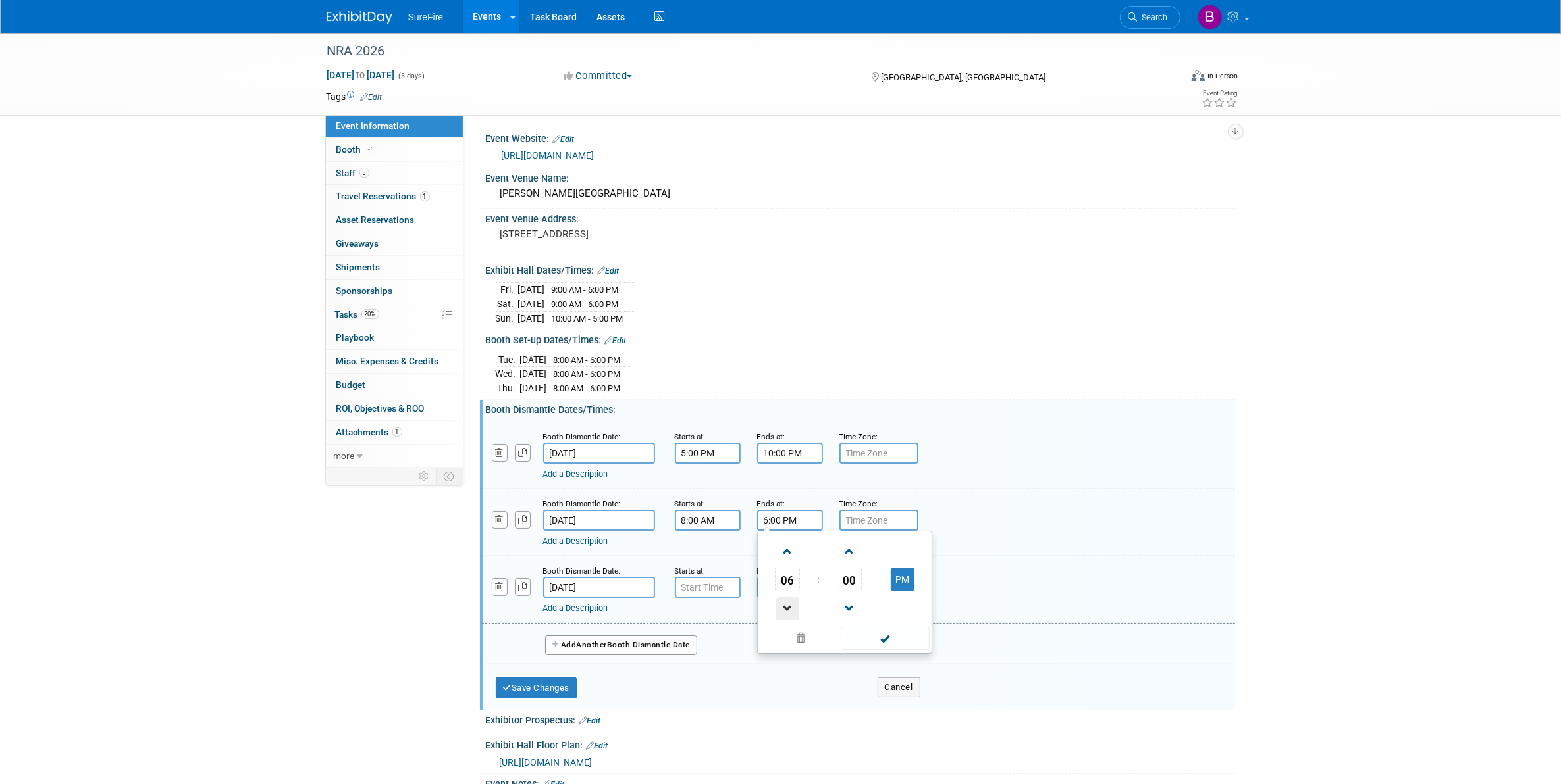
click at [787, 600] on span at bounding box center [788, 609] width 23 height 23
type input "5:00 PM"
click at [869, 639] on span at bounding box center [885, 639] width 89 height 23
click at [710, 586] on input "7:00 AM" at bounding box center [708, 587] width 66 height 21
click at [708, 624] on span at bounding box center [705, 619] width 23 height 23
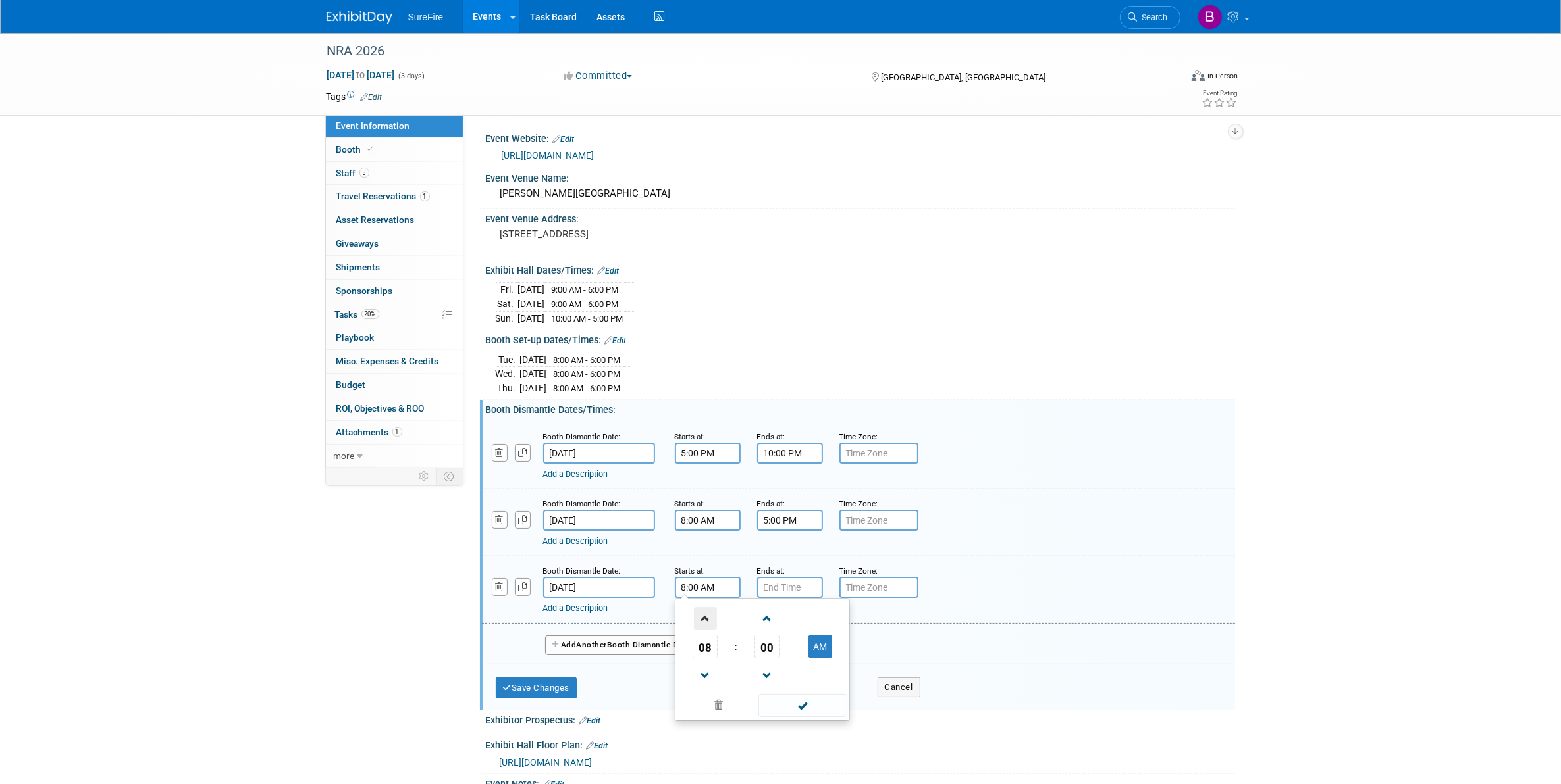
click at [708, 624] on span at bounding box center [705, 619] width 23 height 23
click at [711, 671] on span at bounding box center [705, 676] width 23 height 23
type input "8:00 AM"
click at [768, 696] on span at bounding box center [803, 706] width 89 height 23
click at [769, 585] on input "7:00 PM" at bounding box center [791, 587] width 66 height 21
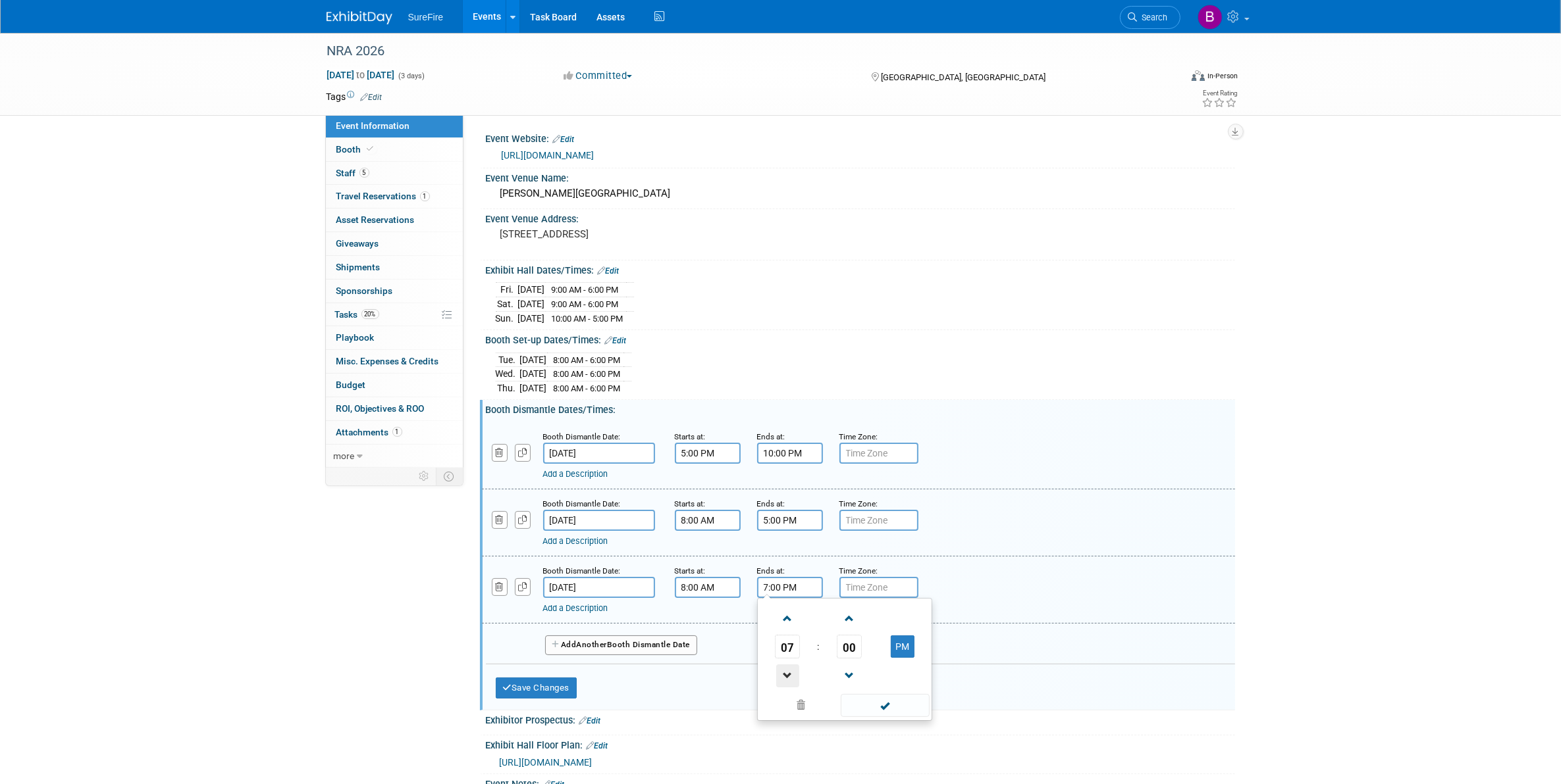
click at [777, 674] on span at bounding box center [788, 676] width 23 height 23
type input "5:00 PM"
click at [867, 706] on span at bounding box center [885, 706] width 89 height 23
click at [562, 685] on button "Save Changes" at bounding box center [536, 688] width 82 height 21
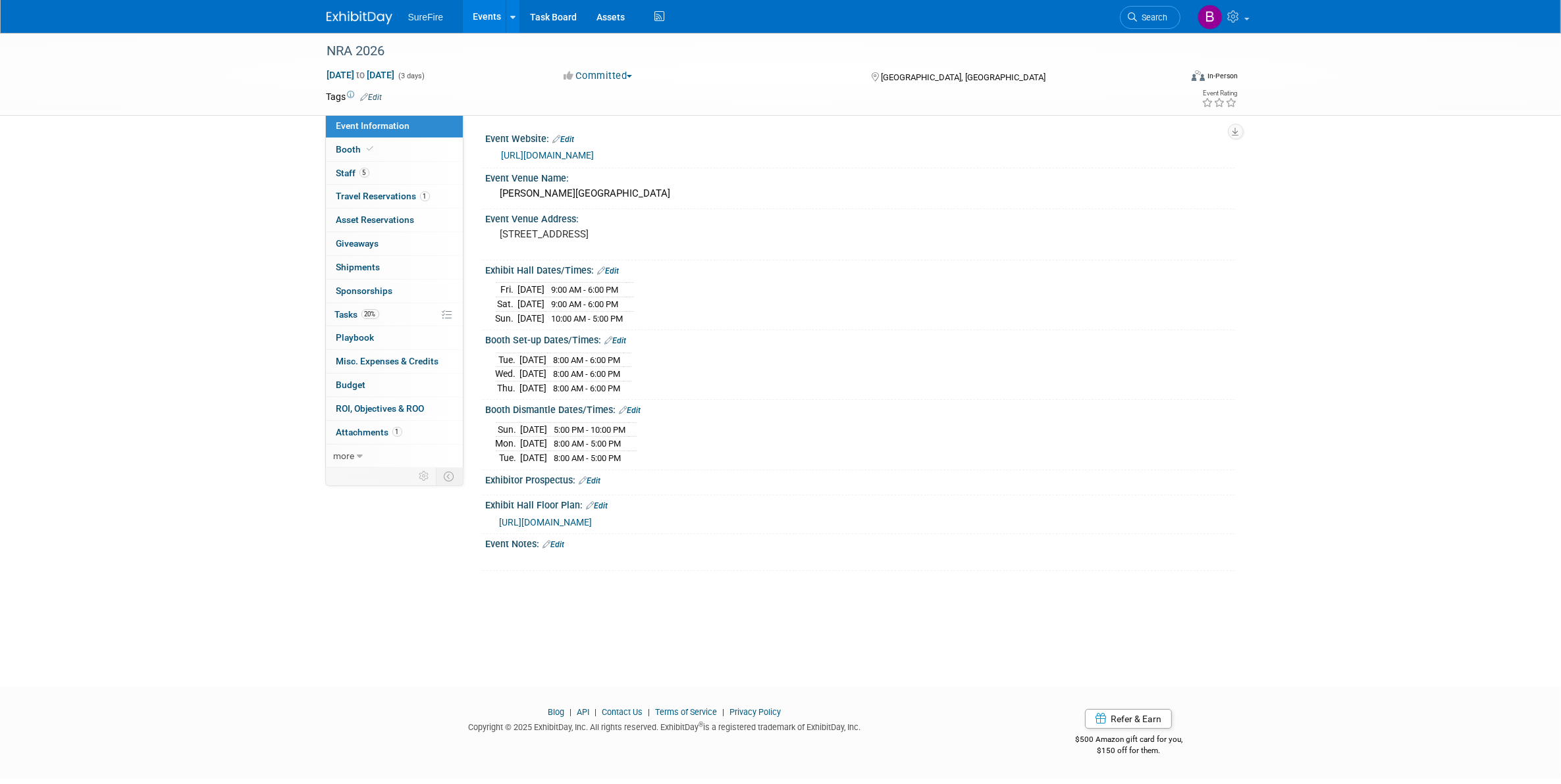
click at [565, 545] on link "Edit" at bounding box center [554, 545] width 22 height 10
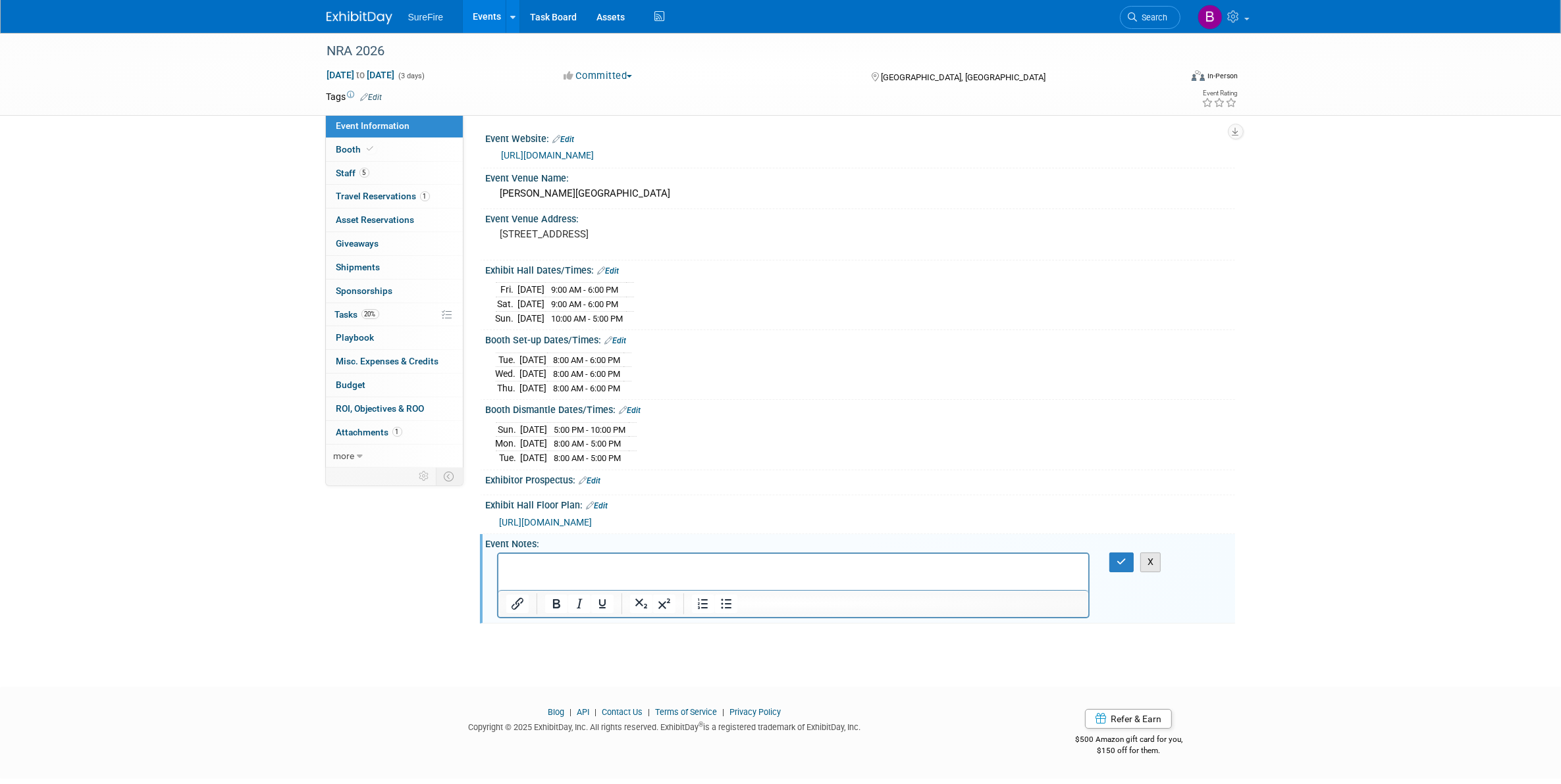
click at [1154, 570] on button "X" at bounding box center [1151, 562] width 21 height 19
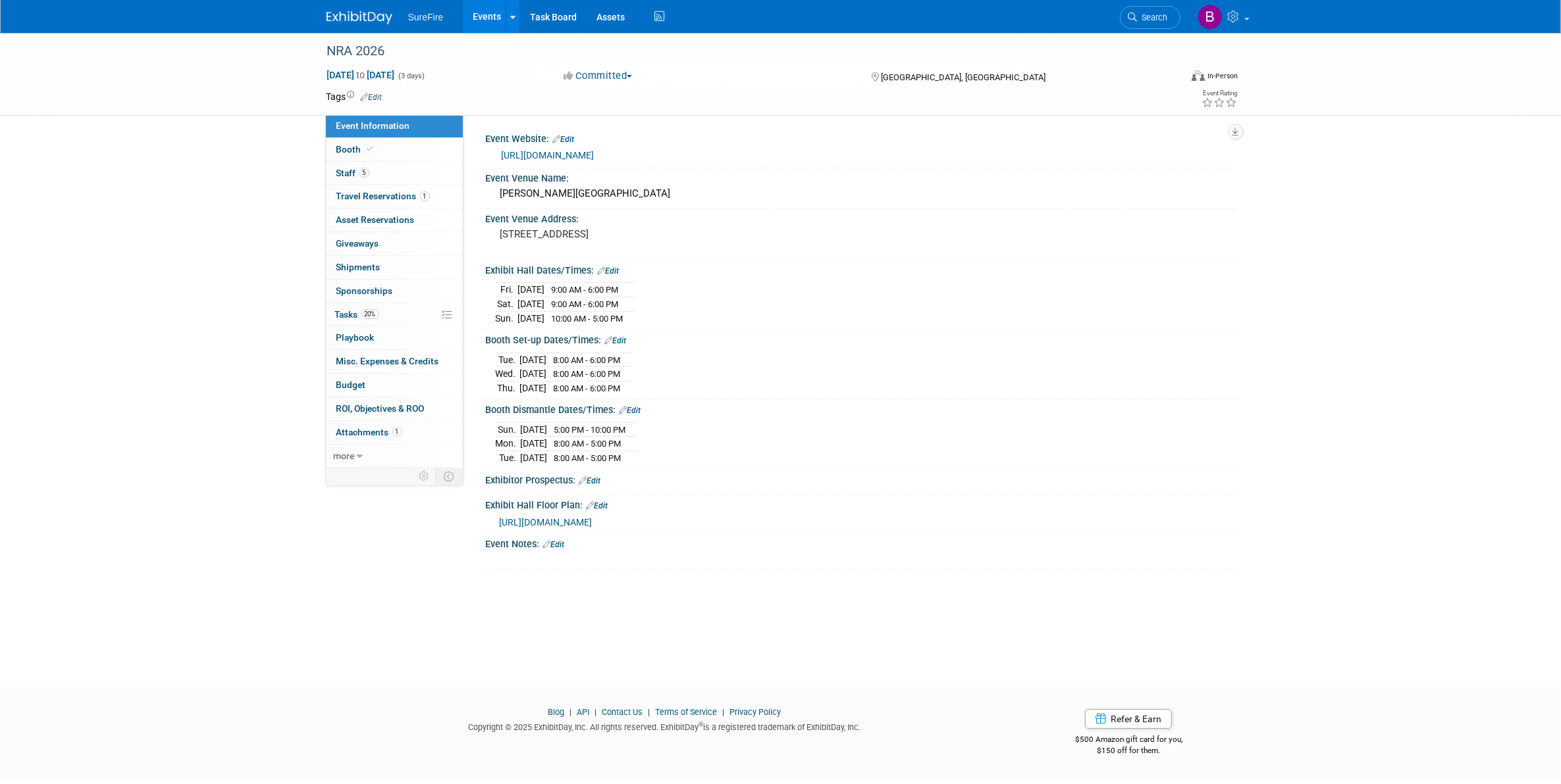
click at [473, 659] on div "NRA 2026 [DATE] to [DATE] (3 days) [DATE] to [DATE] Committed Committed Conside…" at bounding box center [780, 348] width 1561 height 630
